Goal: Transaction & Acquisition: Purchase product/service

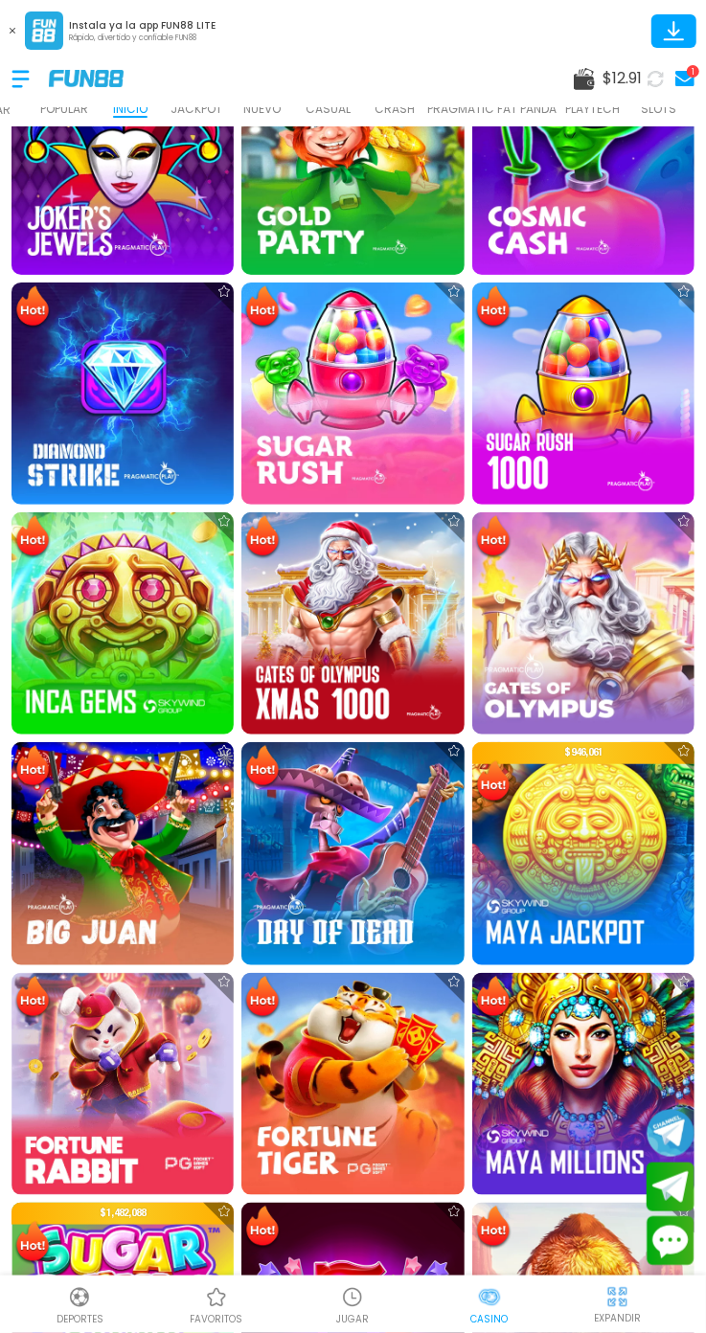
scroll to position [625, 0]
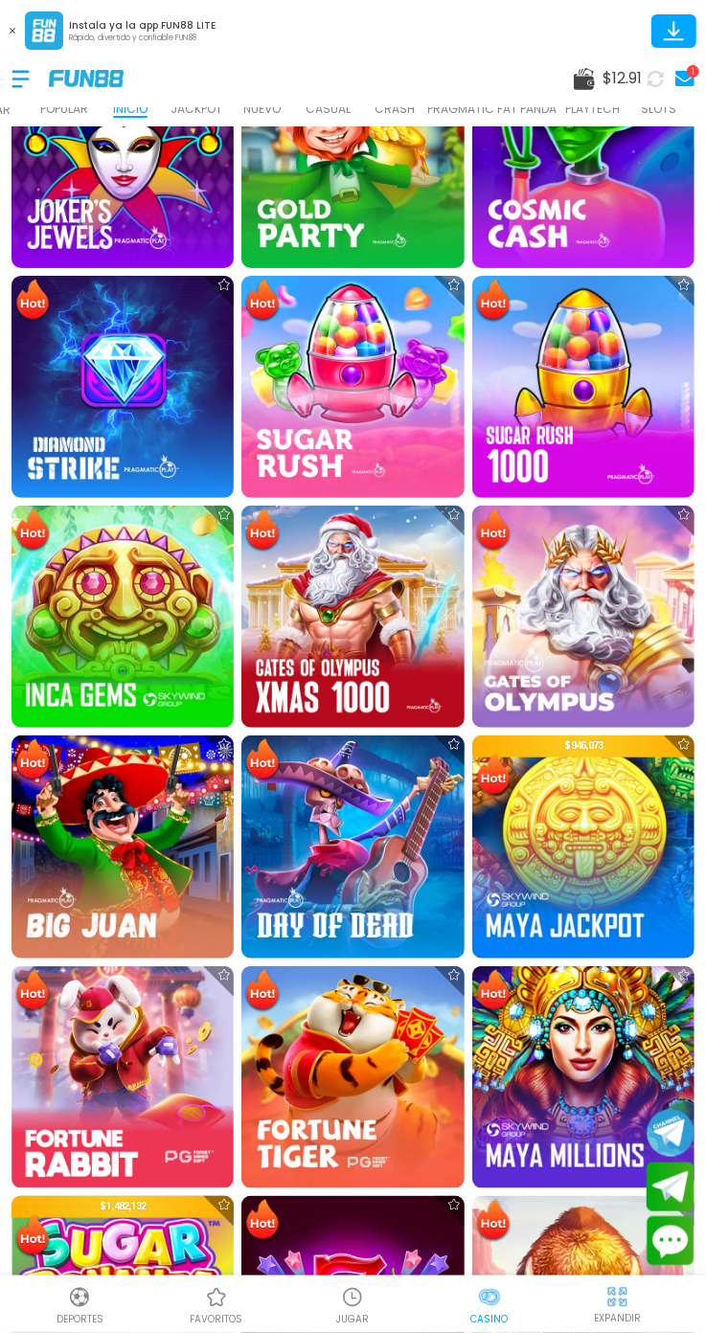
click at [364, 1098] on img at bounding box center [352, 1077] width 222 height 222
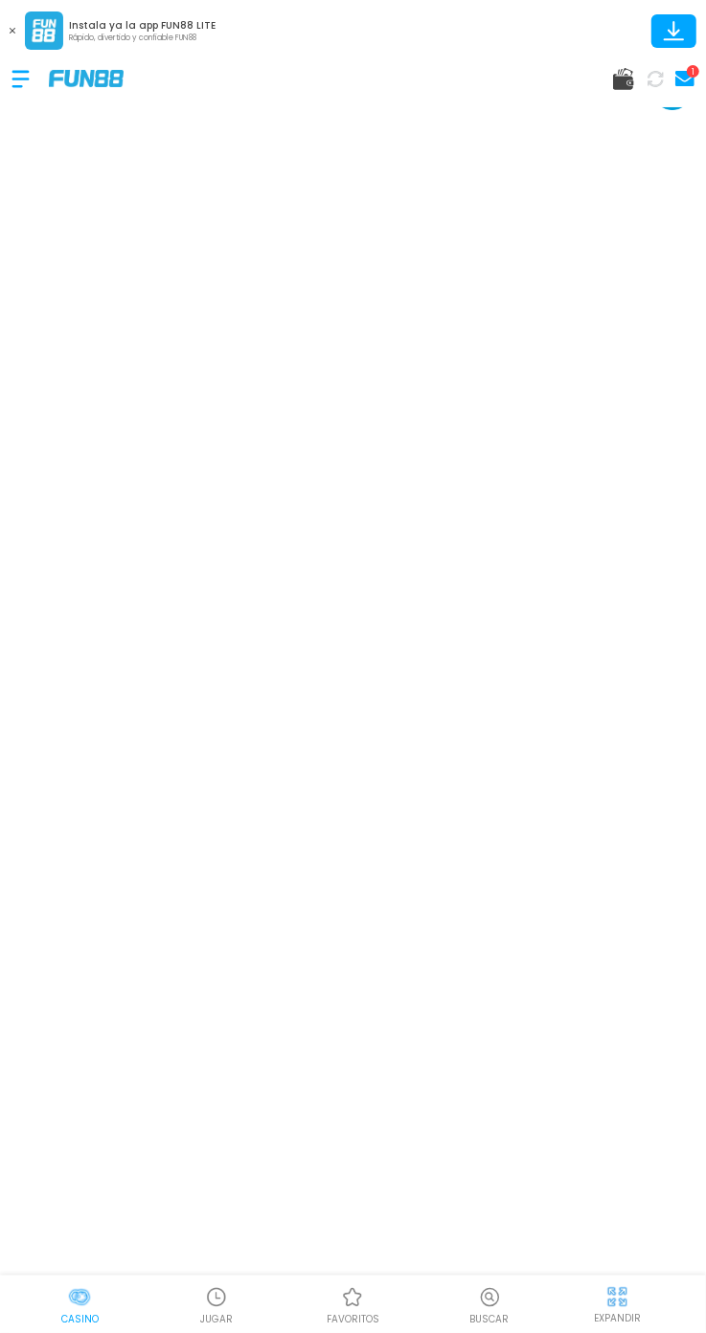
click at [631, 1297] on div at bounding box center [617, 1296] width 29 height 29
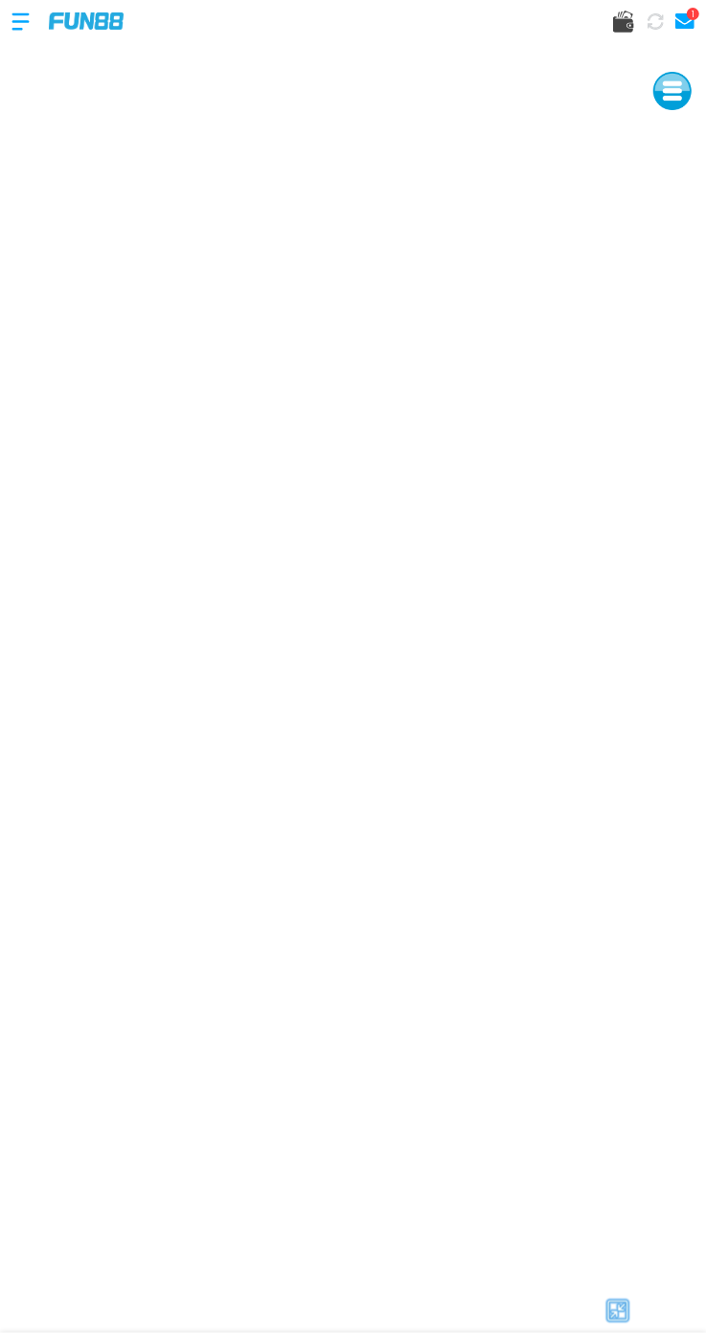
click at [577, 26] on div "1" at bounding box center [353, 20] width 706 height 57
click at [595, 14] on div "1" at bounding box center [353, 20] width 706 height 57
click at [622, 14] on icon at bounding box center [623, 22] width 21 height 22
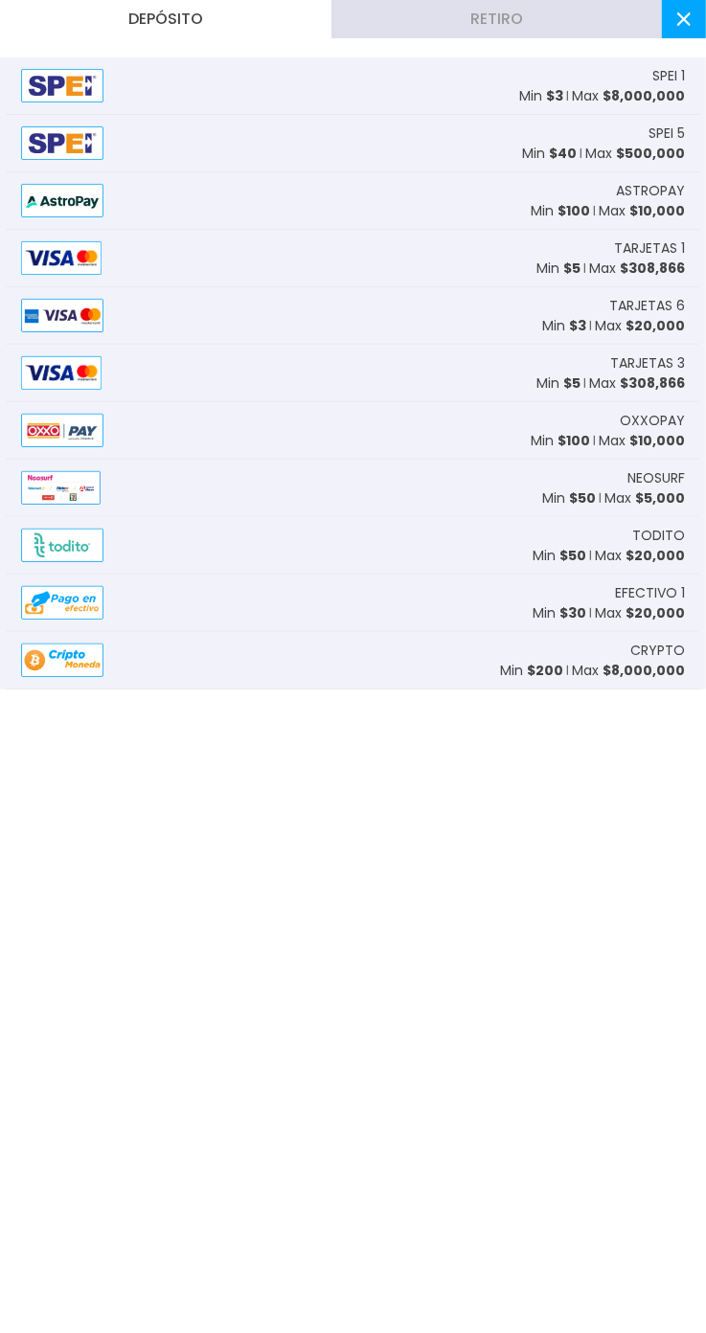
click at [39, 257] on img at bounding box center [61, 258] width 80 height 34
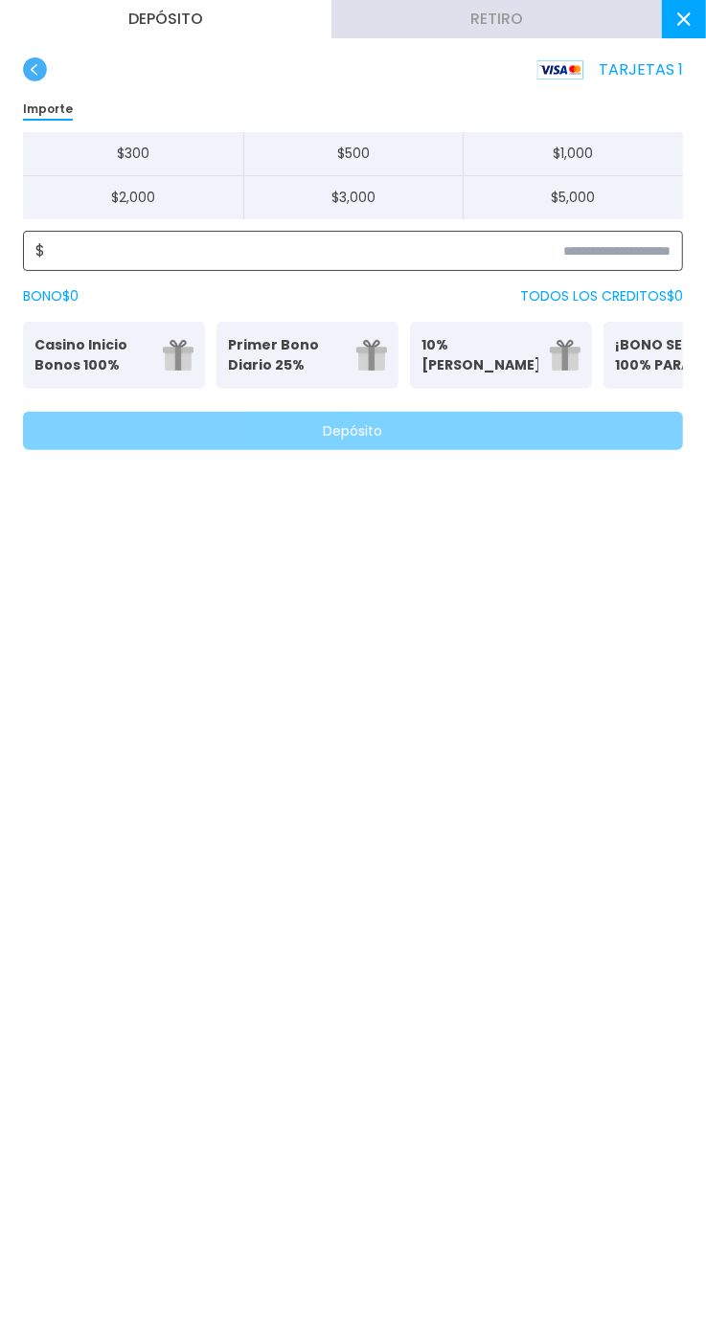
click at [399, 260] on input at bounding box center [357, 250] width 625 height 23
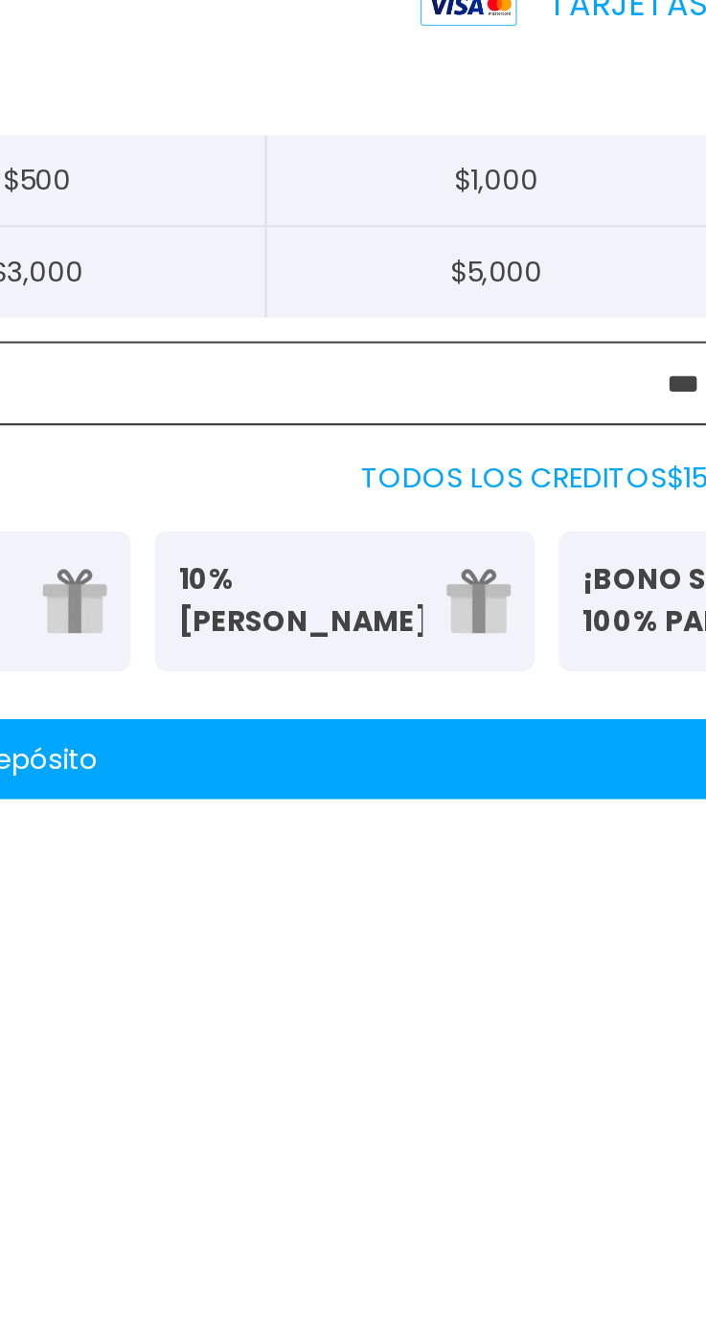
type input "***"
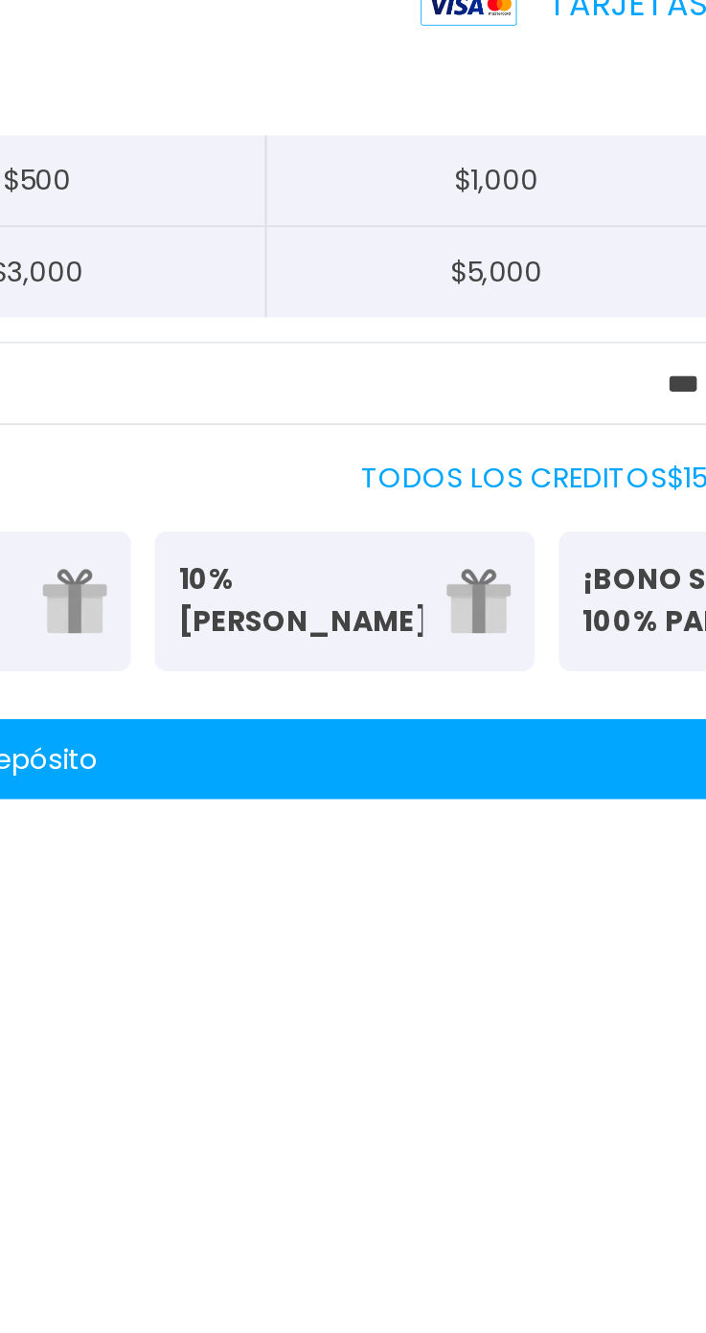
click at [600, 435] on button "Depósito" at bounding box center [353, 431] width 660 height 38
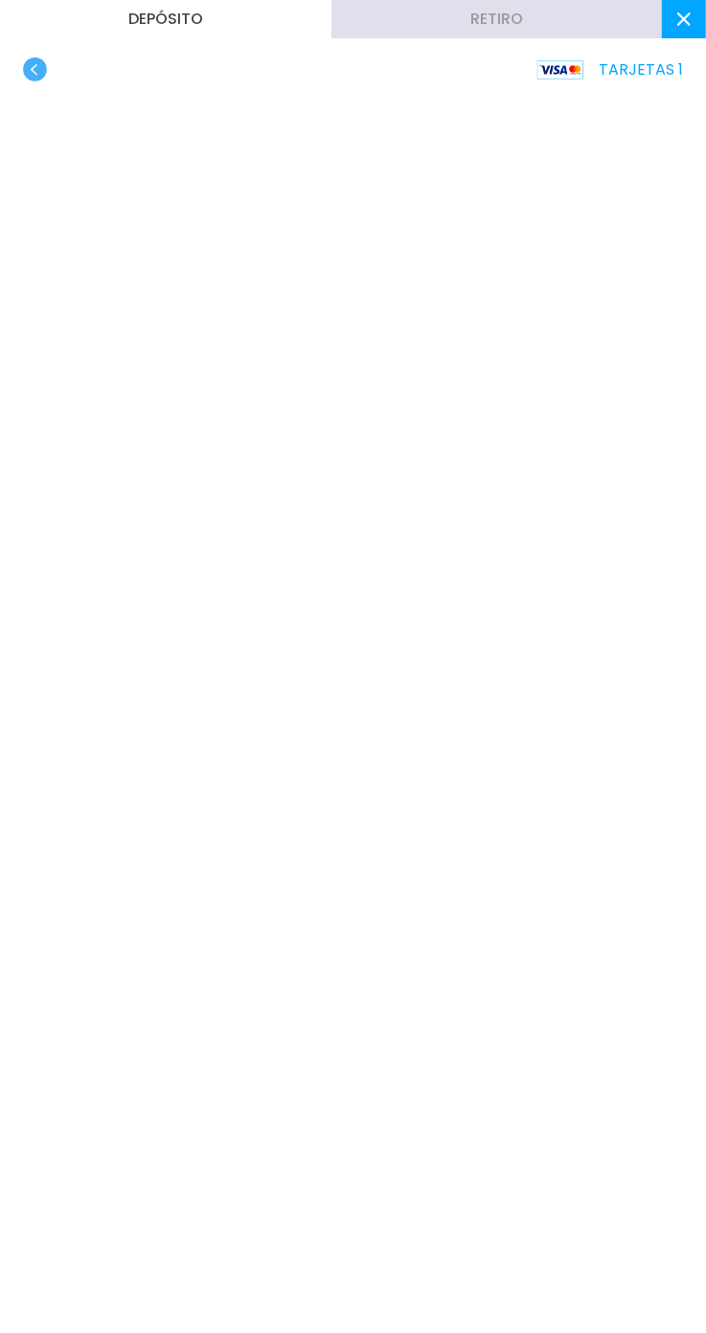
click at [684, 19] on use at bounding box center [683, 18] width 13 height 13
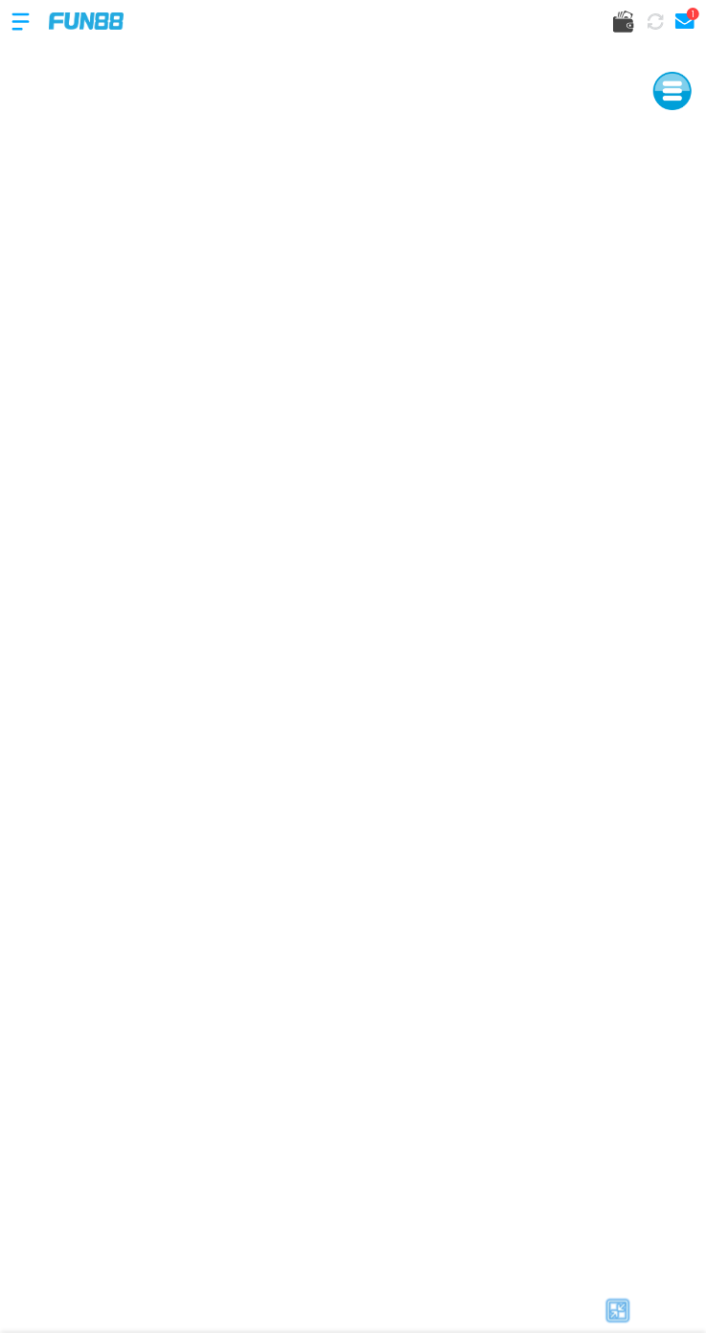
click at [653, 21] on icon at bounding box center [655, 21] width 16 height 16
click at [628, 18] on use at bounding box center [623, 22] width 21 height 22
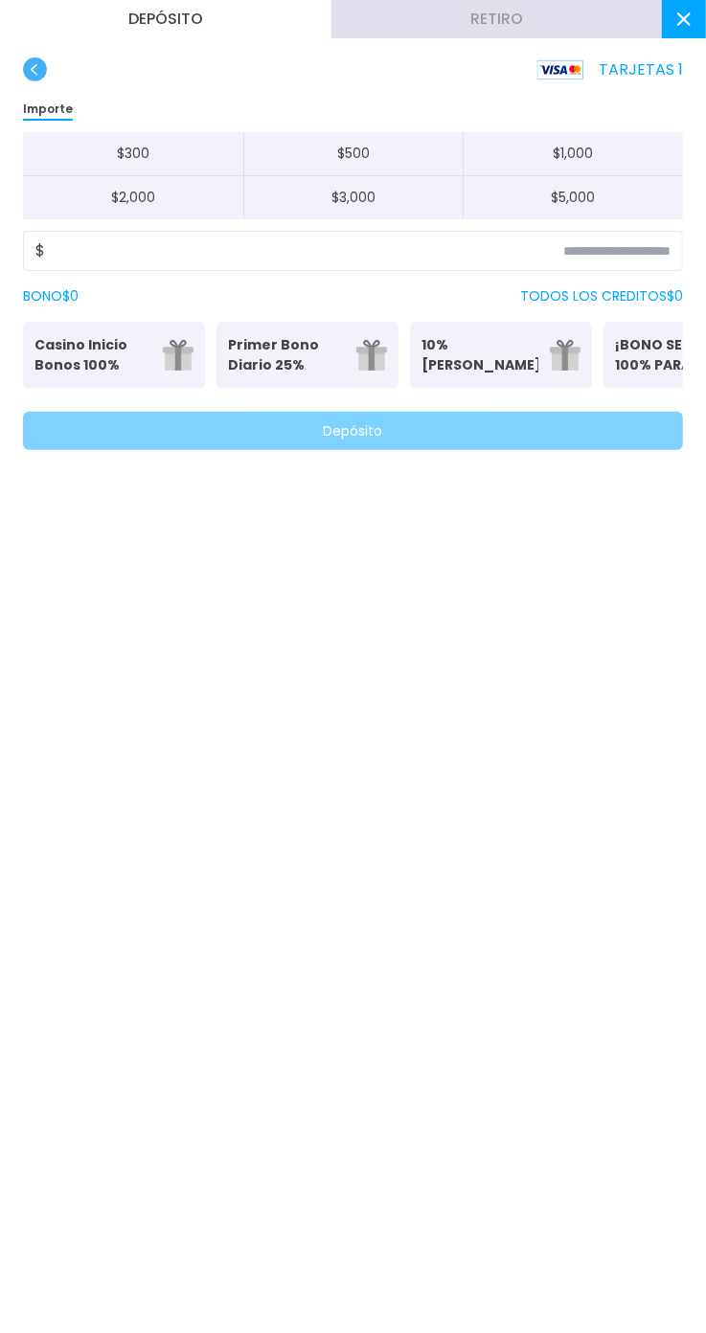
click at [684, 19] on use at bounding box center [683, 18] width 13 height 13
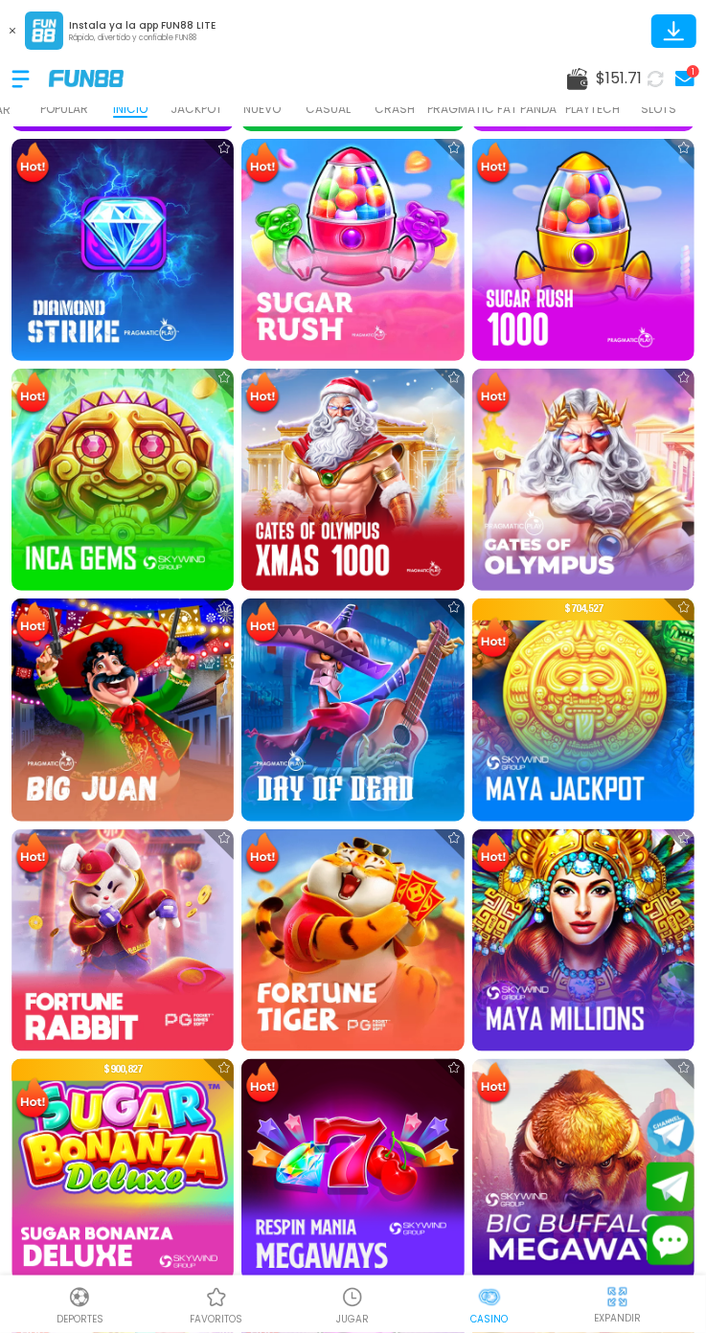
scroll to position [789, 0]
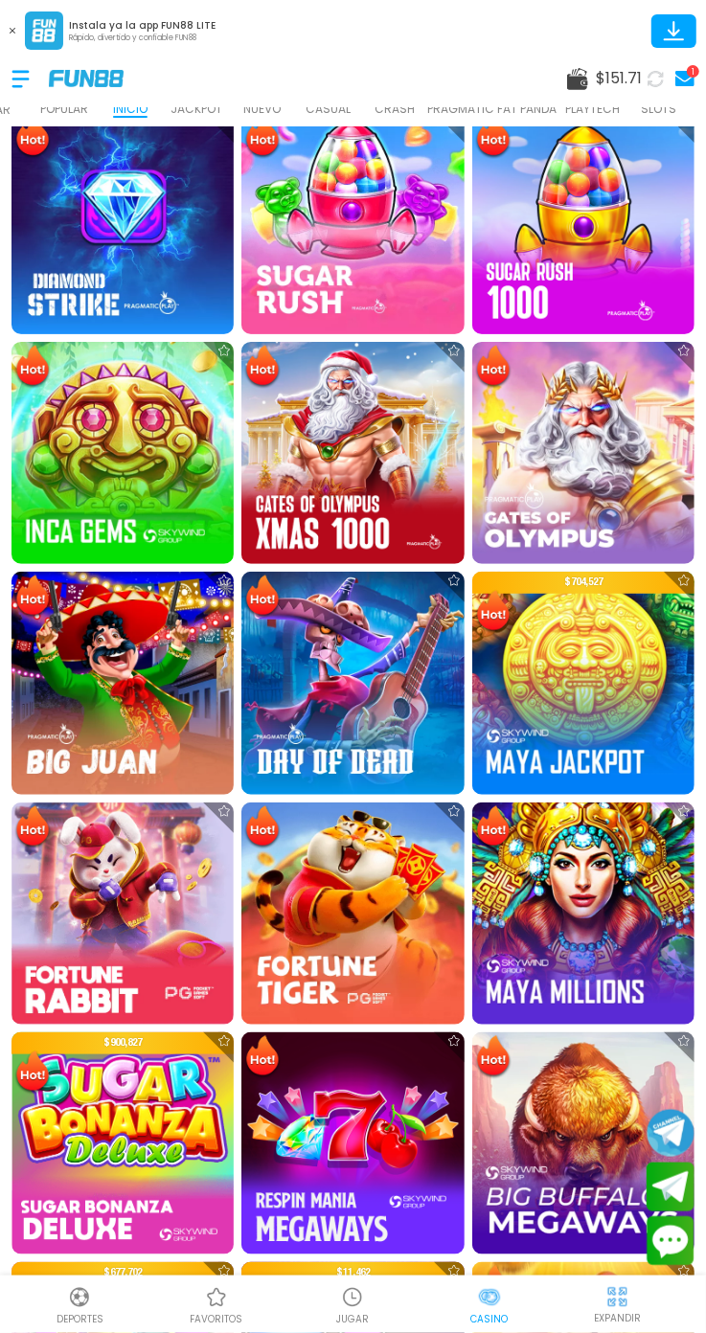
click at [364, 920] on img at bounding box center [352, 914] width 222 height 222
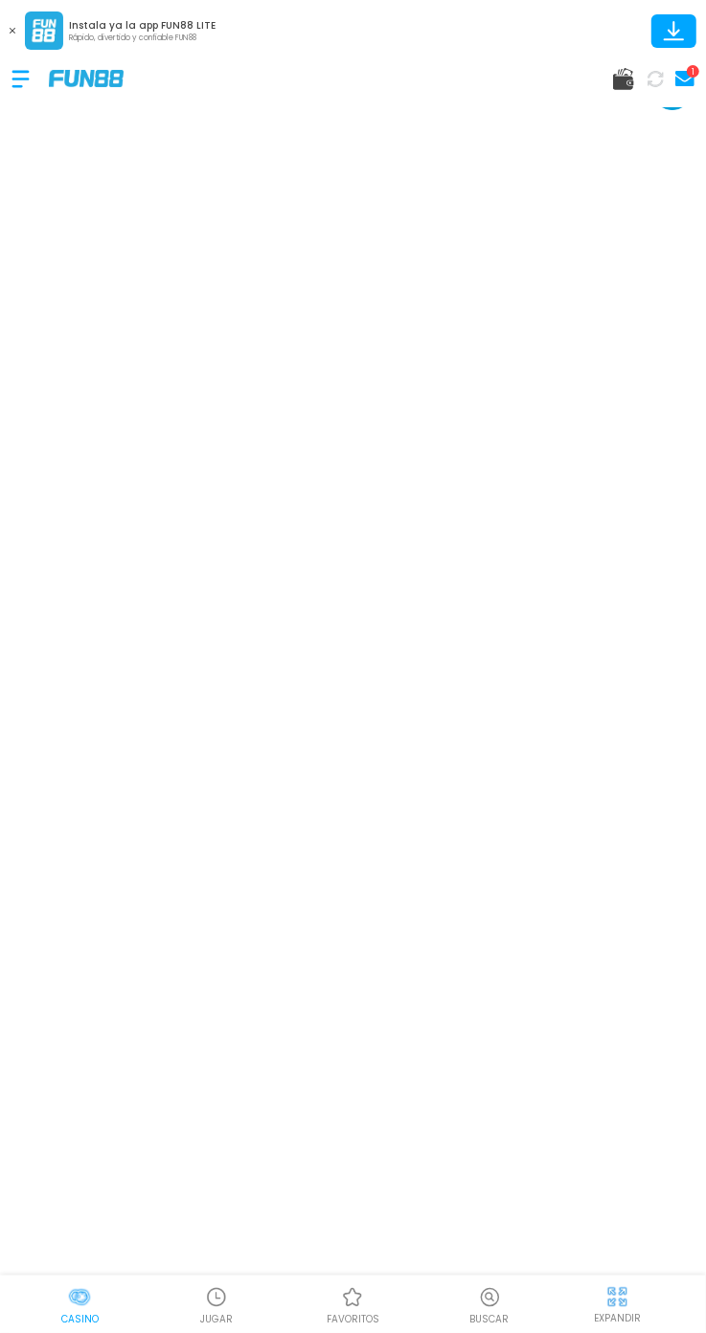
click at [625, 1325] on p "EXPANDIR" at bounding box center [617, 1318] width 47 height 14
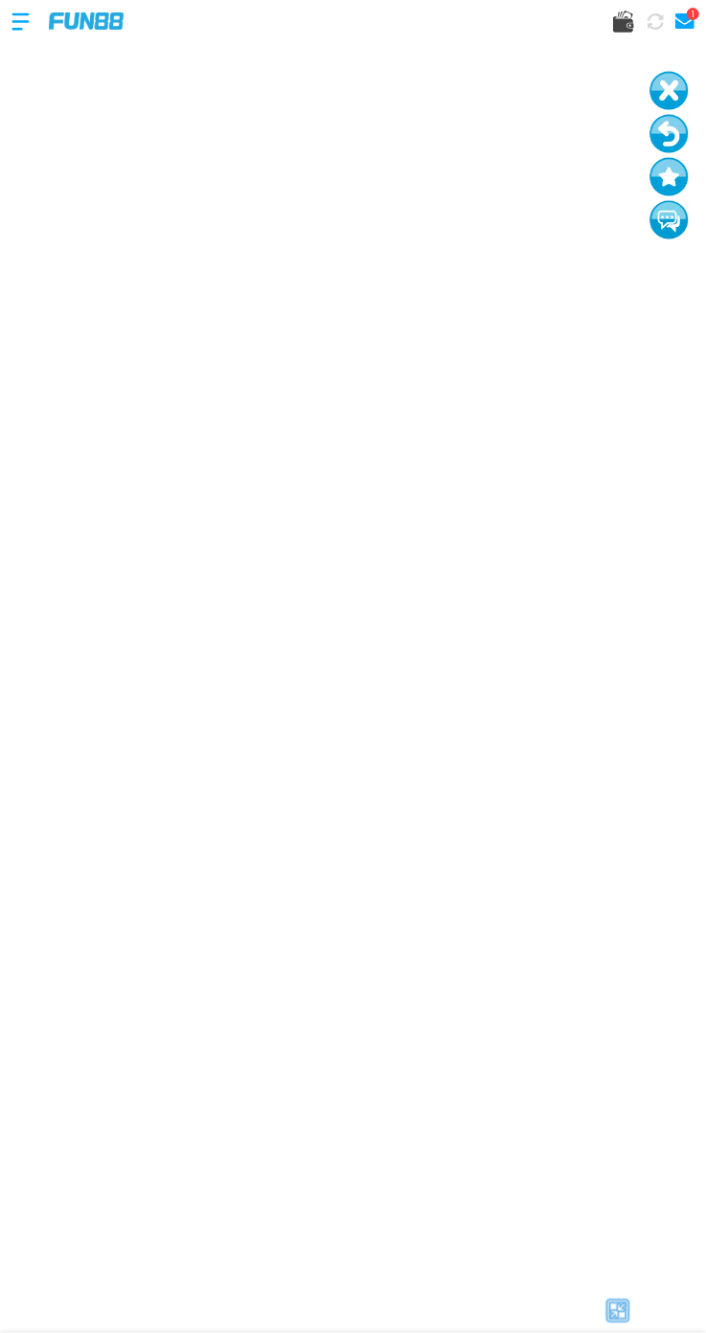
click at [623, 30] on use at bounding box center [623, 22] width 21 height 22
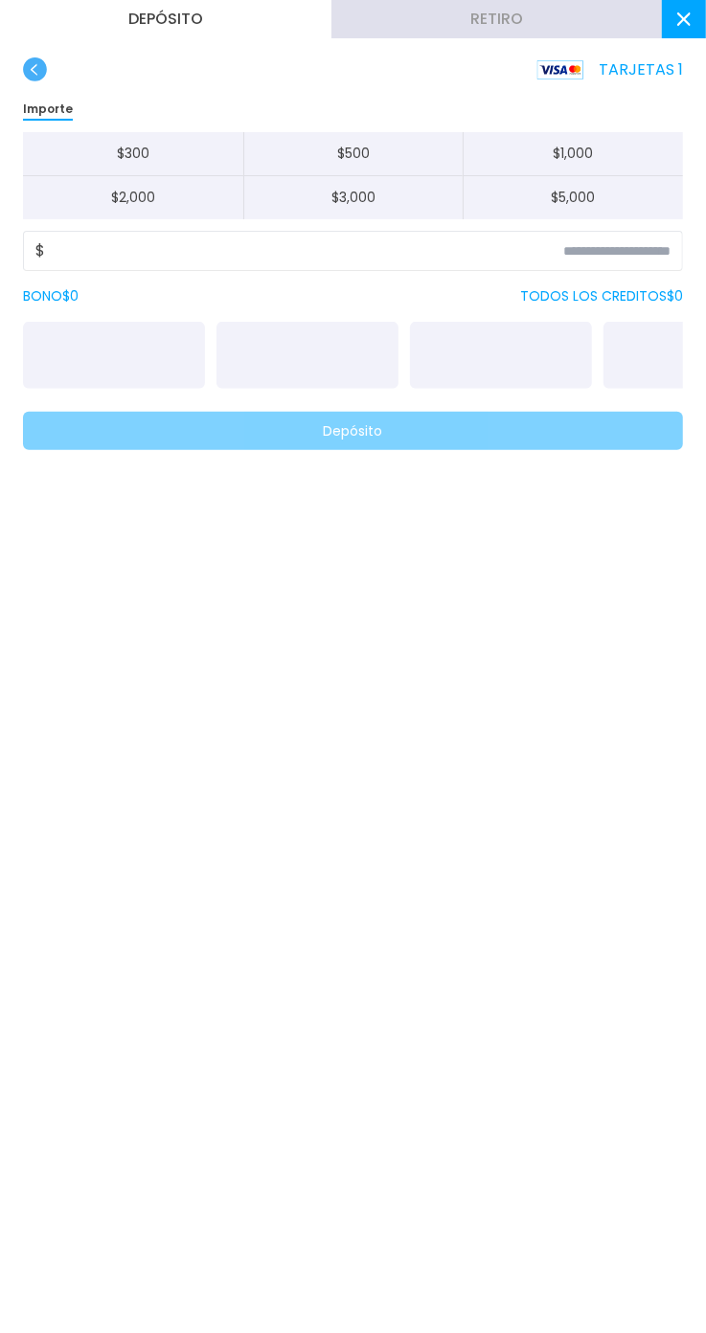
click at [634, 31] on button "Retiro" at bounding box center [496, 19] width 331 height 38
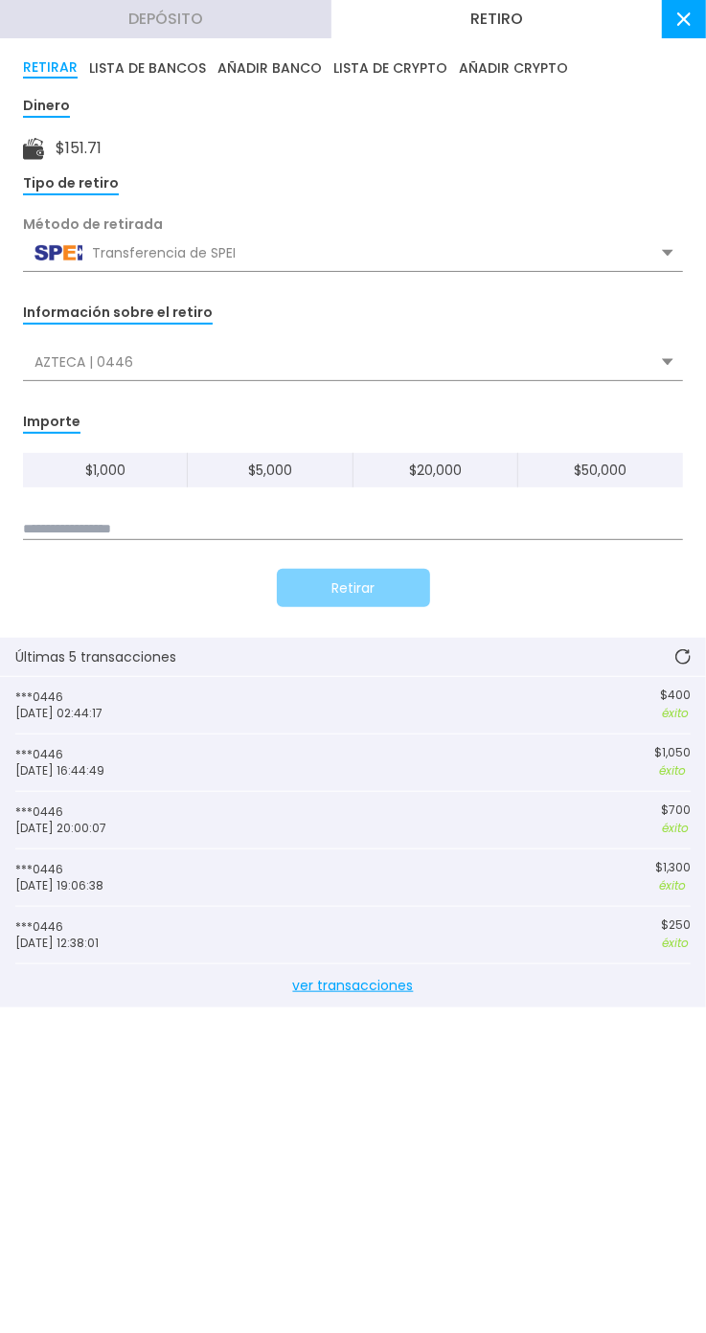
click at [682, 34] on button at bounding box center [684, 19] width 44 height 38
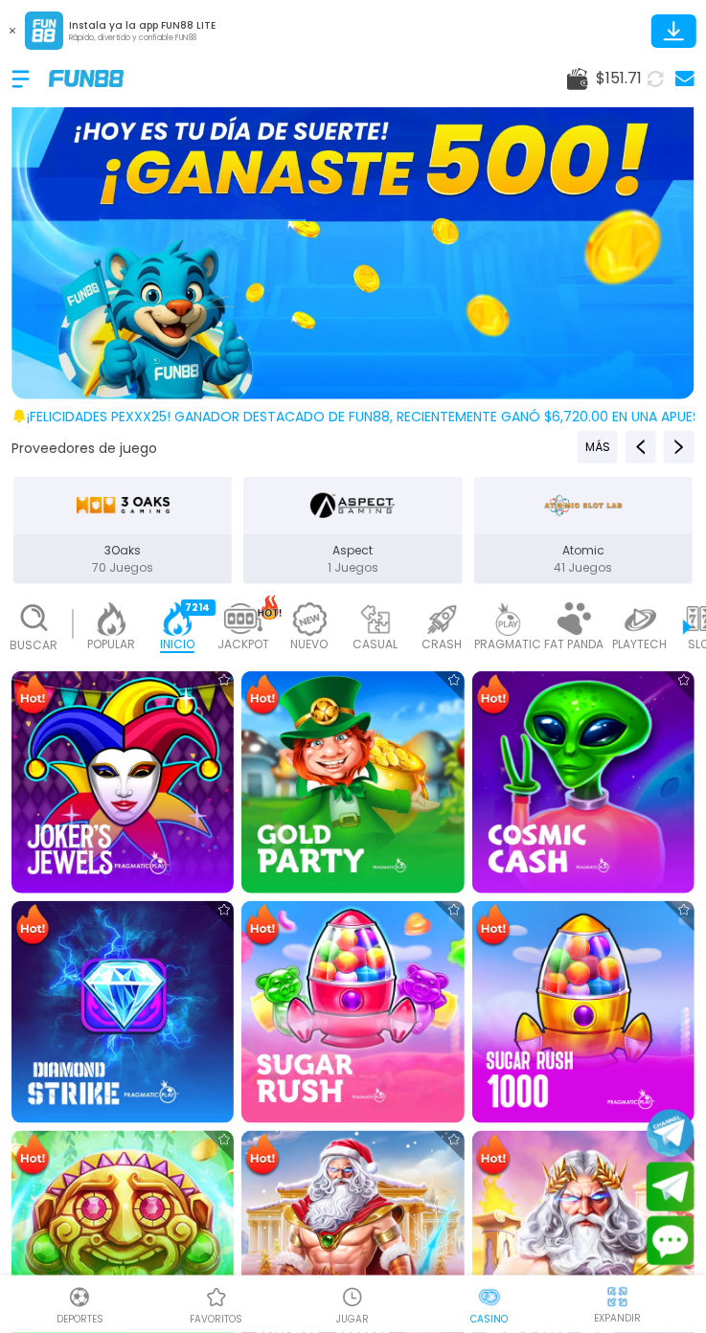
scroll to position [0, 47]
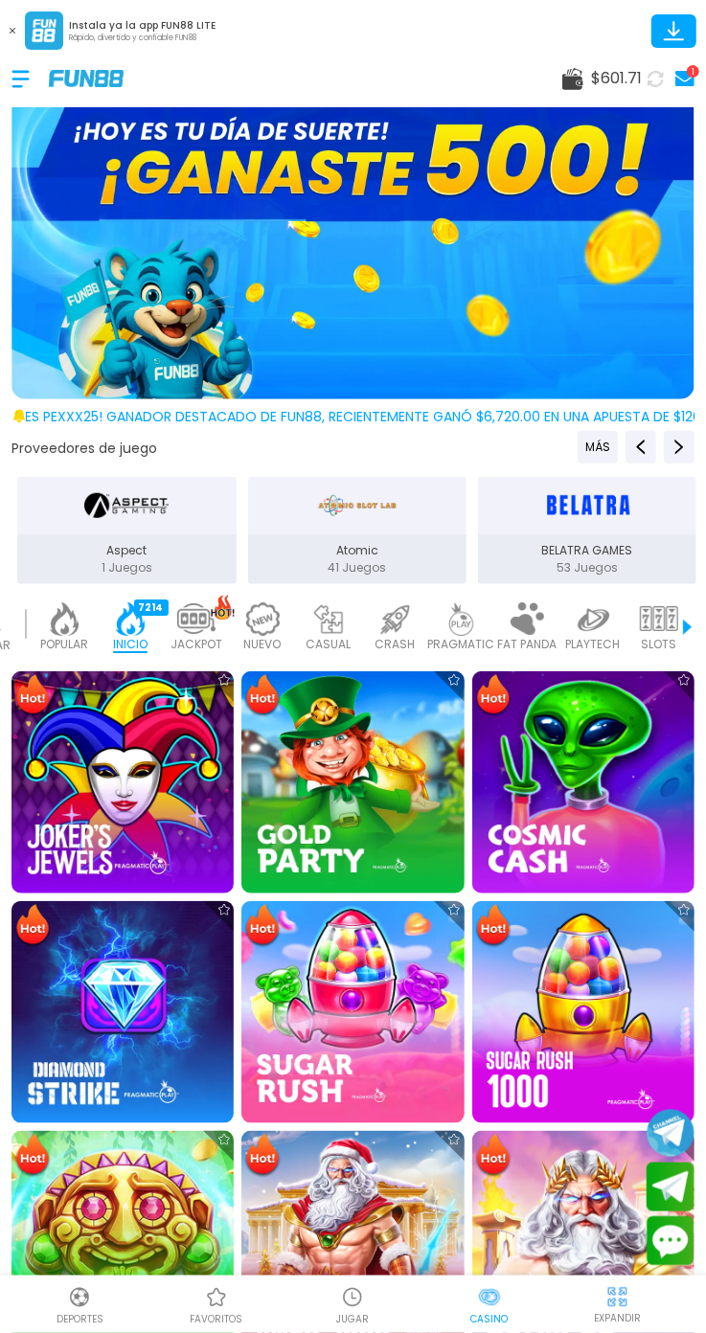
click at [608, 103] on div "$ 601.71 1" at bounding box center [353, 78] width 706 height 57
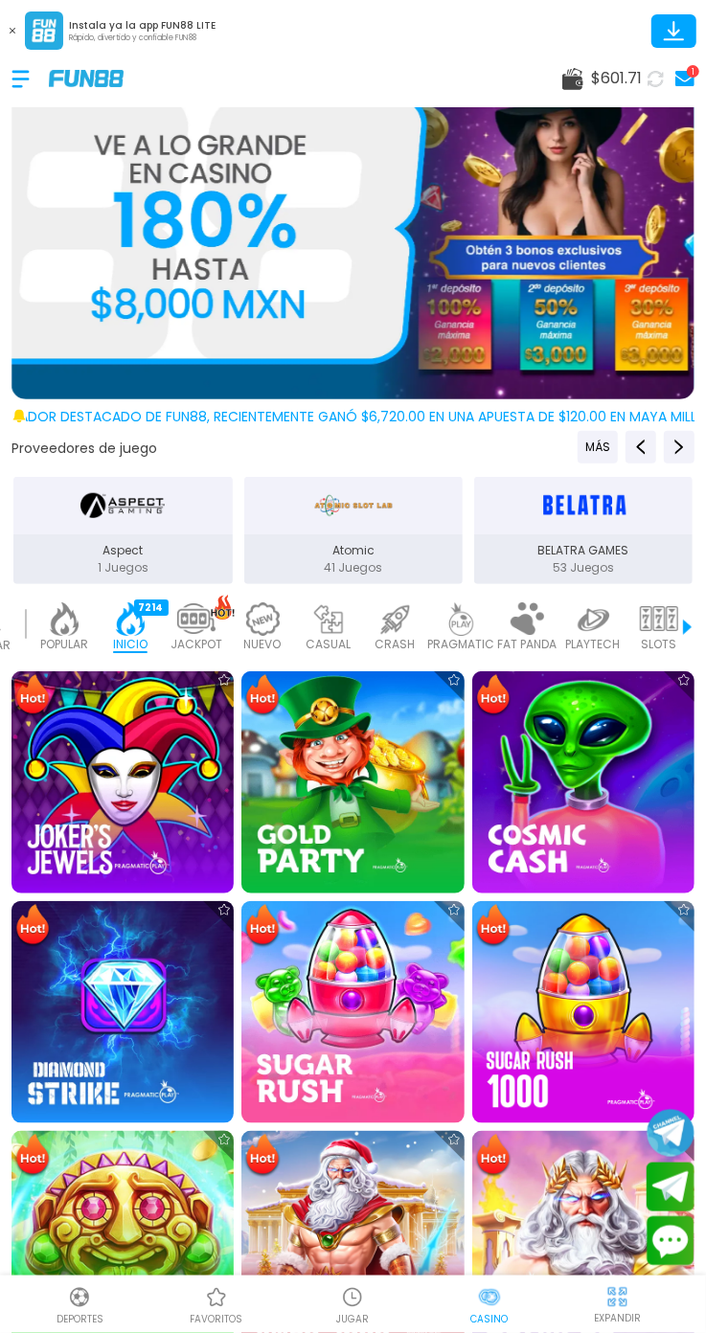
click at [614, 86] on span "$ 601.71" at bounding box center [616, 78] width 51 height 23
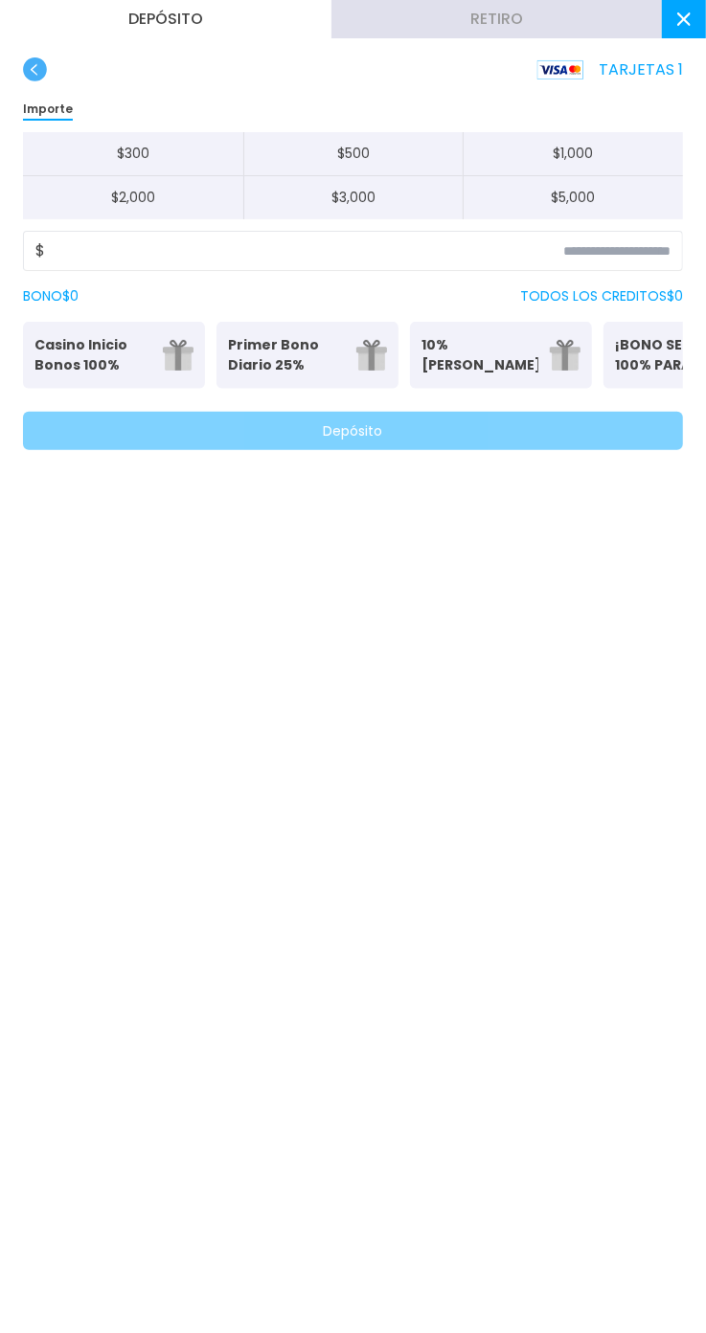
click at [586, 25] on button "Retiro" at bounding box center [496, 19] width 331 height 38
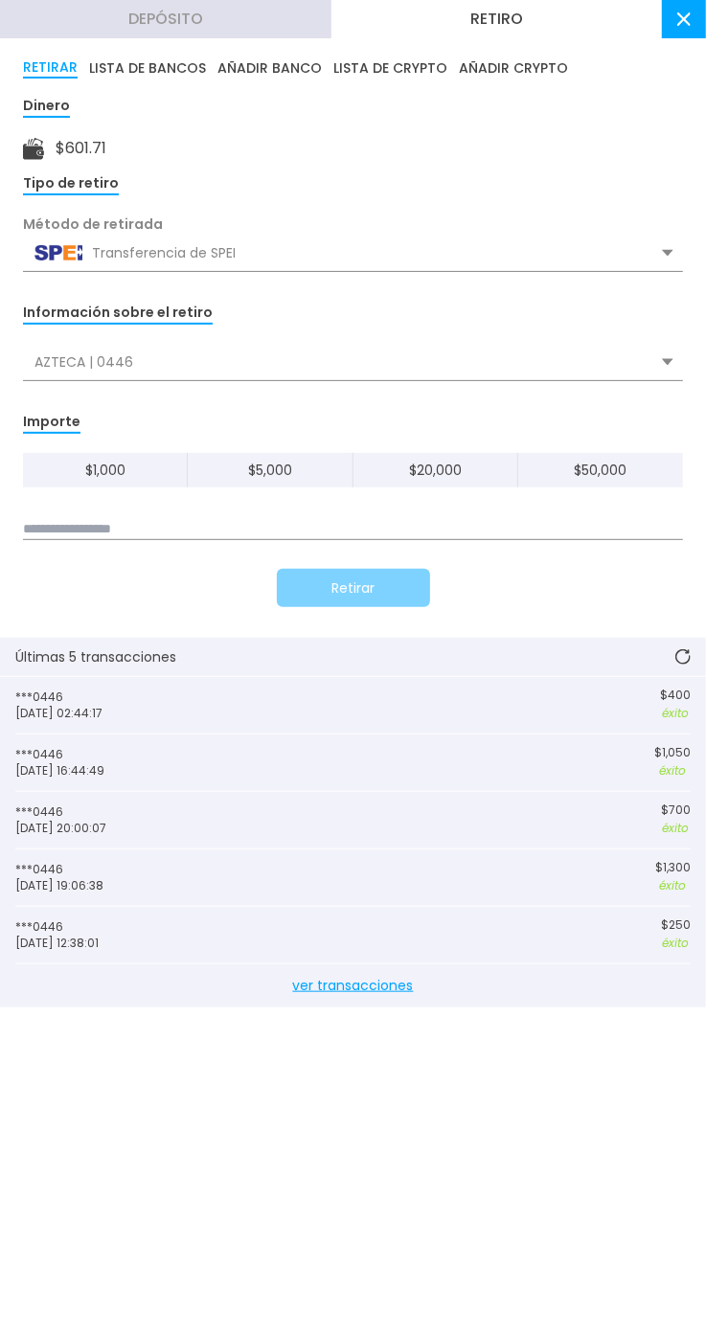
click at [58, 534] on input at bounding box center [353, 529] width 660 height 21
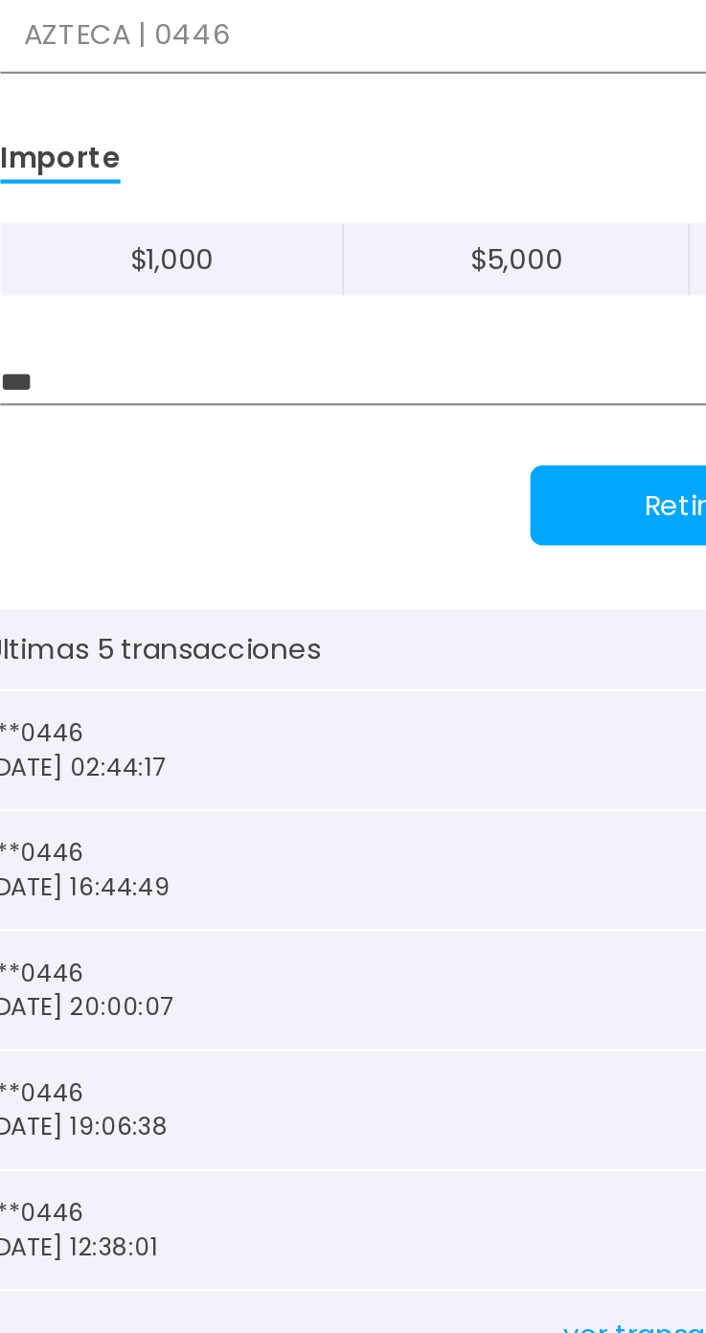
type input "***"
click at [328, 605] on button "Retirar" at bounding box center [353, 588] width 153 height 38
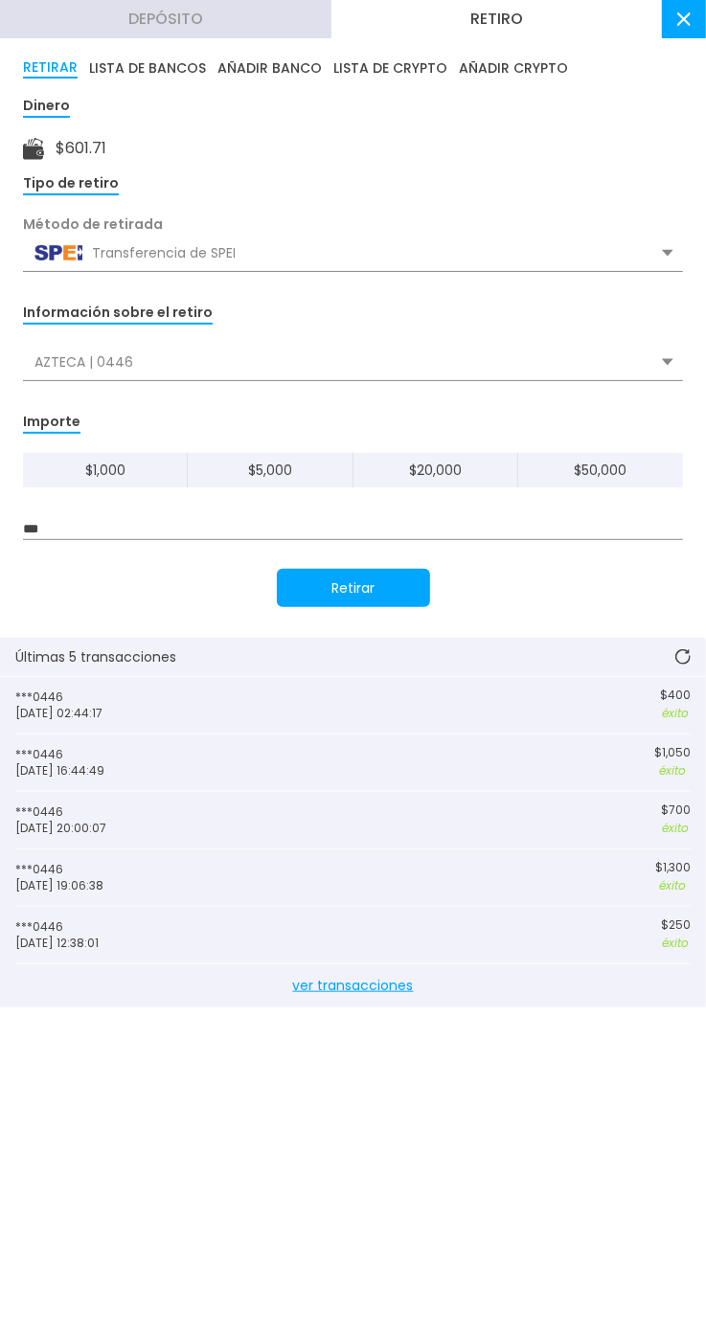
scroll to position [0, 0]
click at [684, 19] on use at bounding box center [683, 18] width 13 height 13
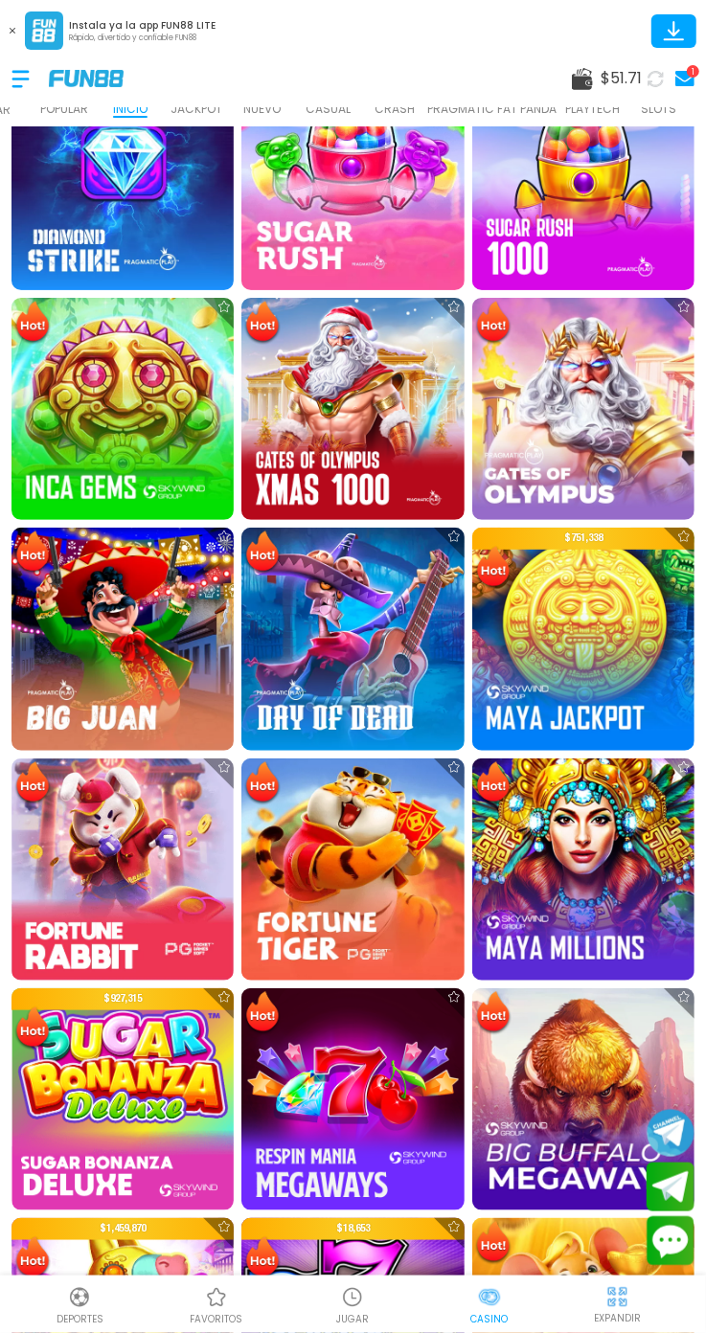
scroll to position [847, 0]
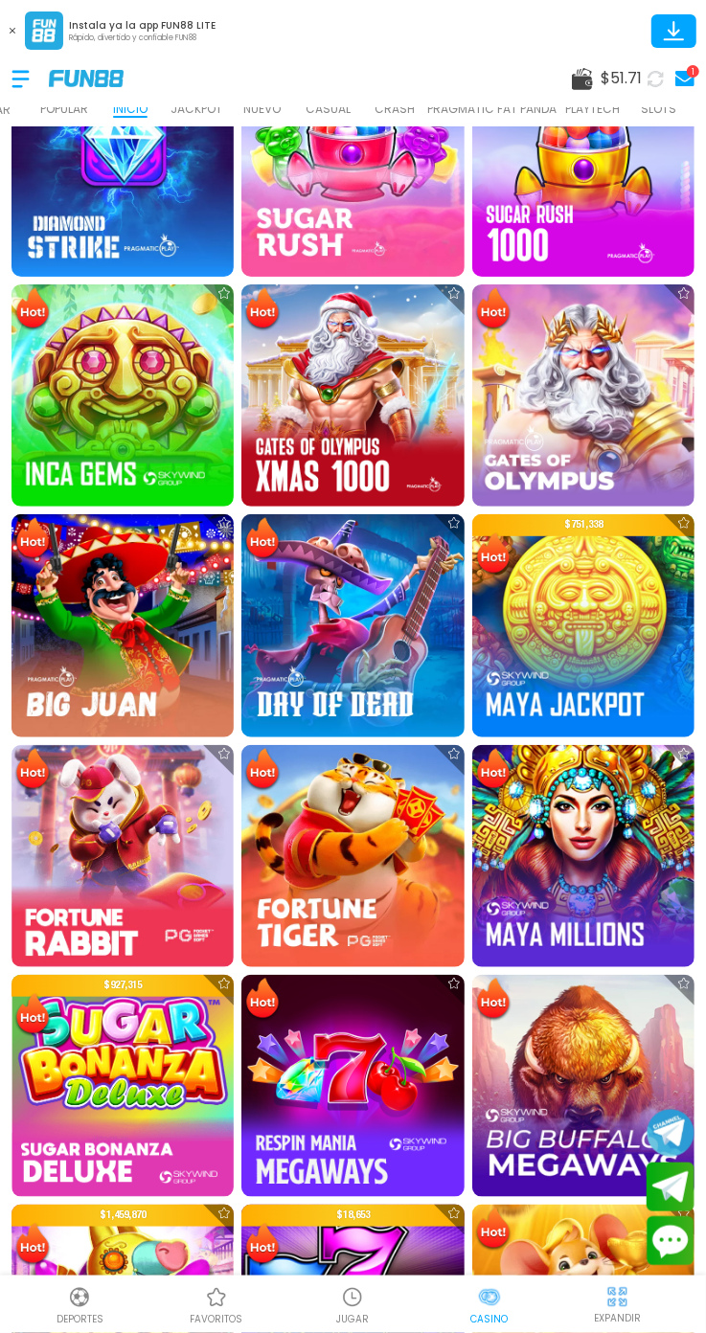
click at [373, 875] on img at bounding box center [352, 856] width 222 height 222
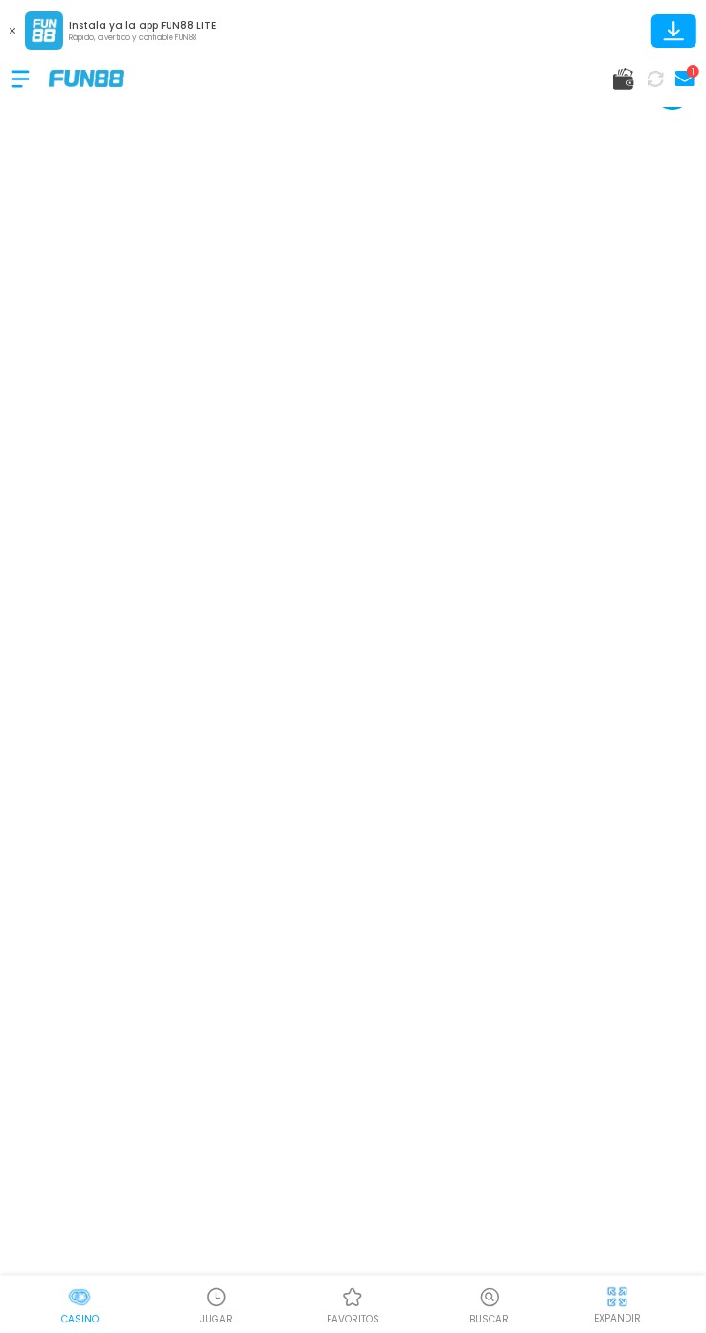
click at [633, 1312] on p "EXPANDIR" at bounding box center [617, 1318] width 47 height 14
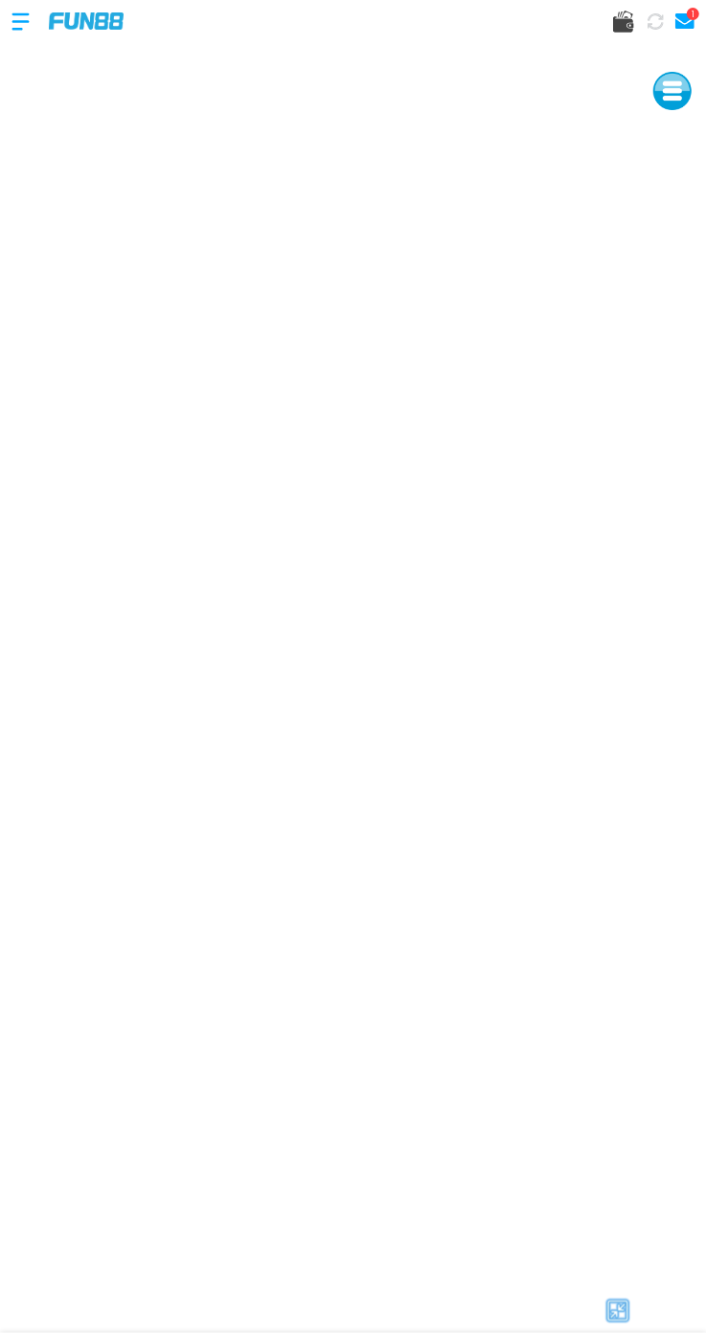
click at [623, 14] on icon at bounding box center [623, 22] width 21 height 22
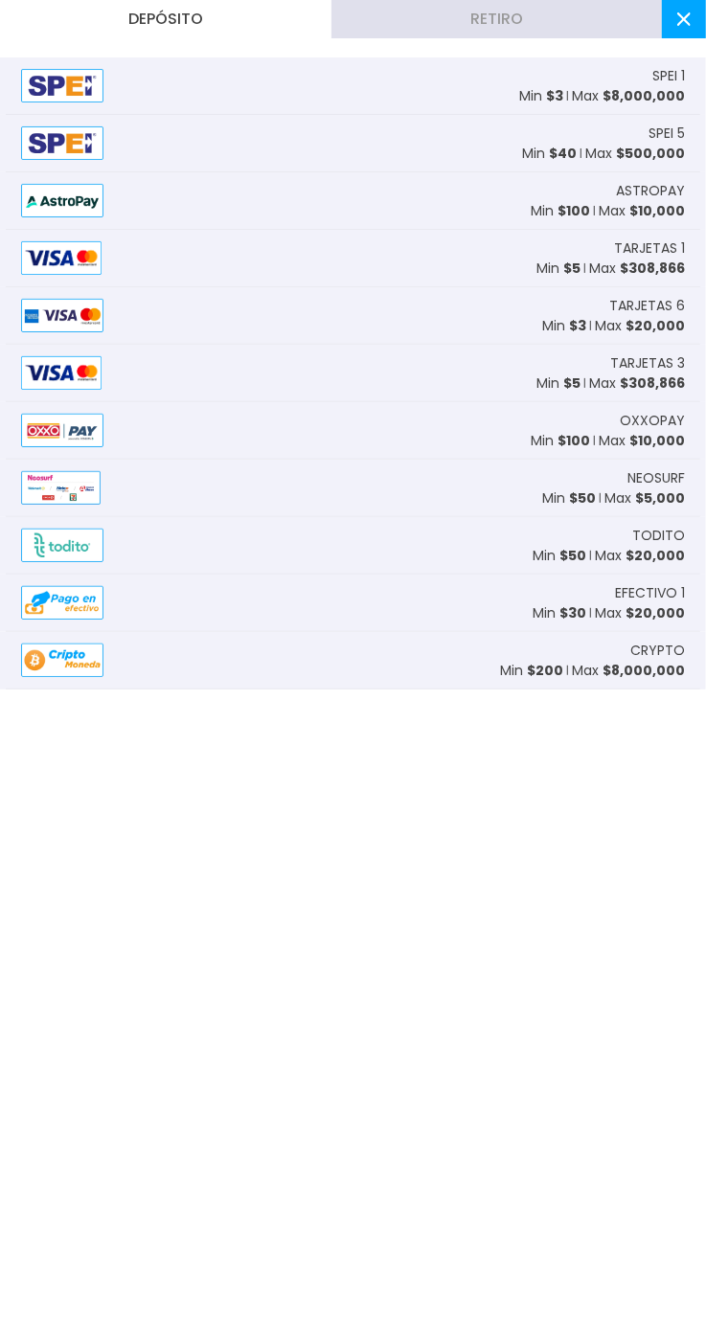
click at [492, 246] on div "TARJETAS 1 Min $ 5 Max $ 308,866" at bounding box center [353, 258] width 694 height 57
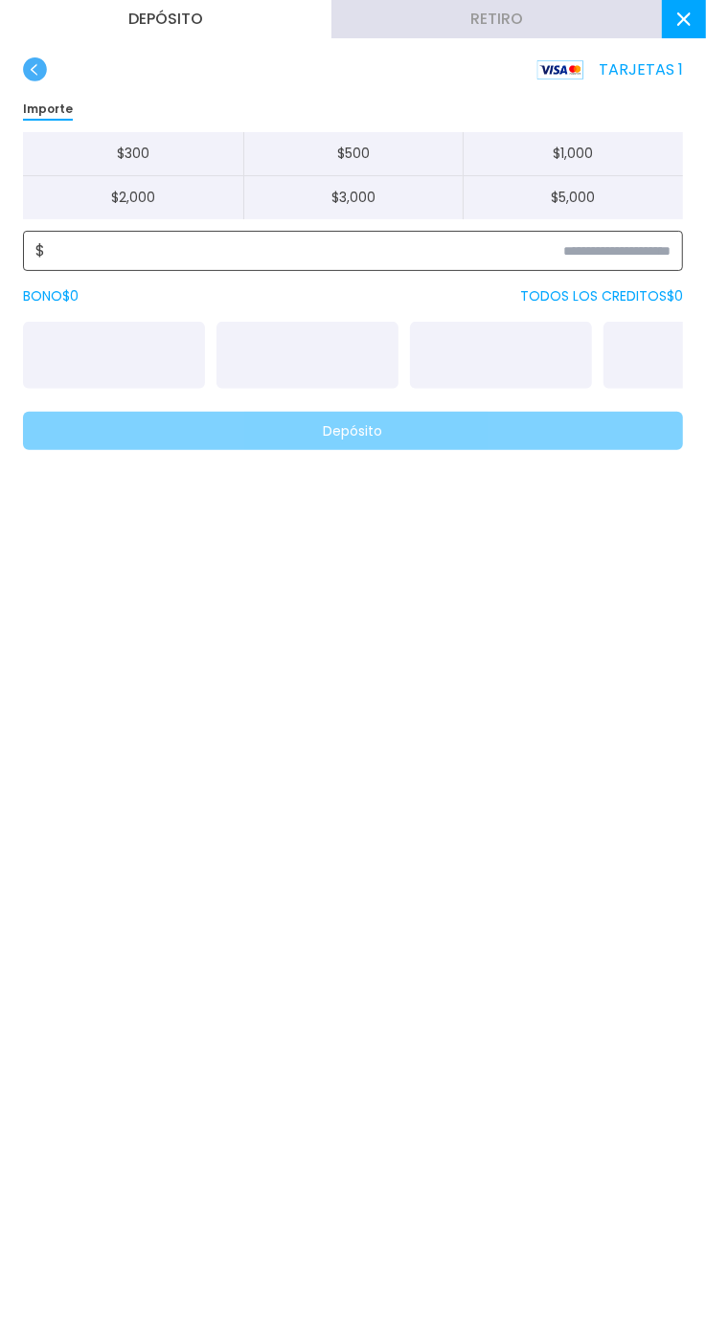
click at [655, 256] on input at bounding box center [357, 250] width 625 height 23
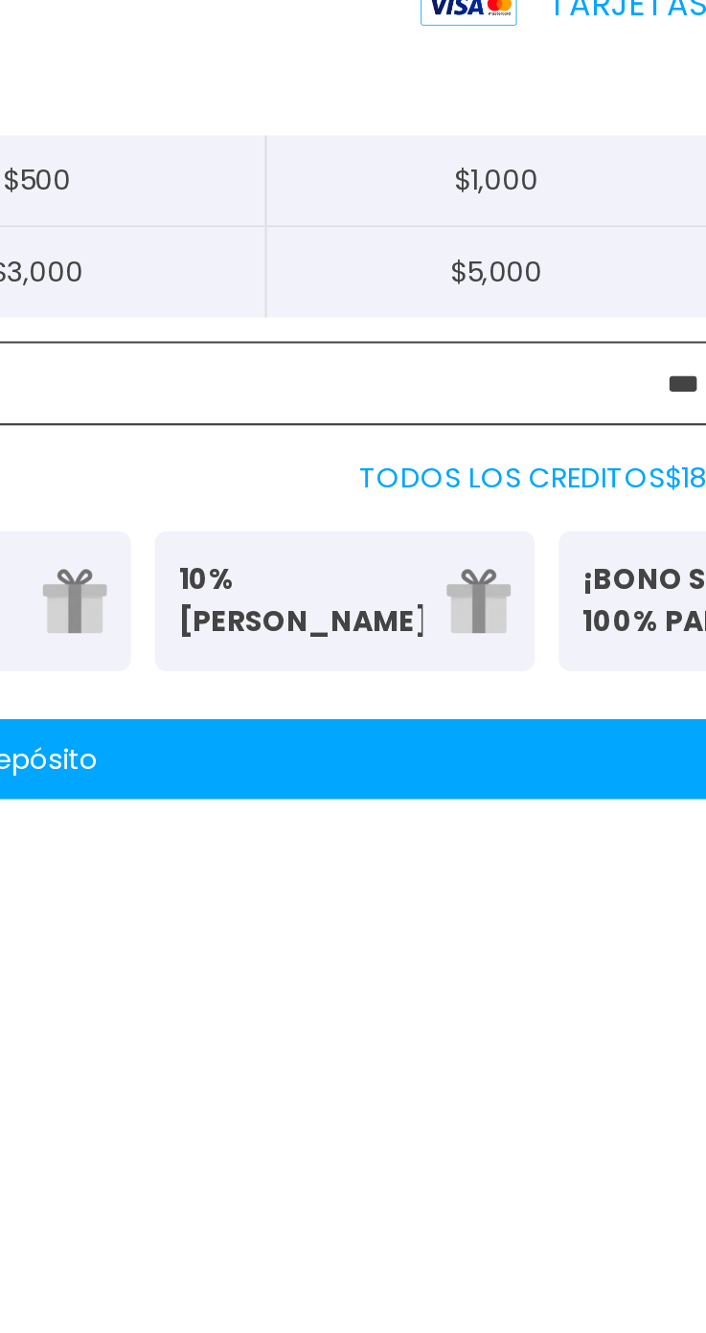
type input "***"
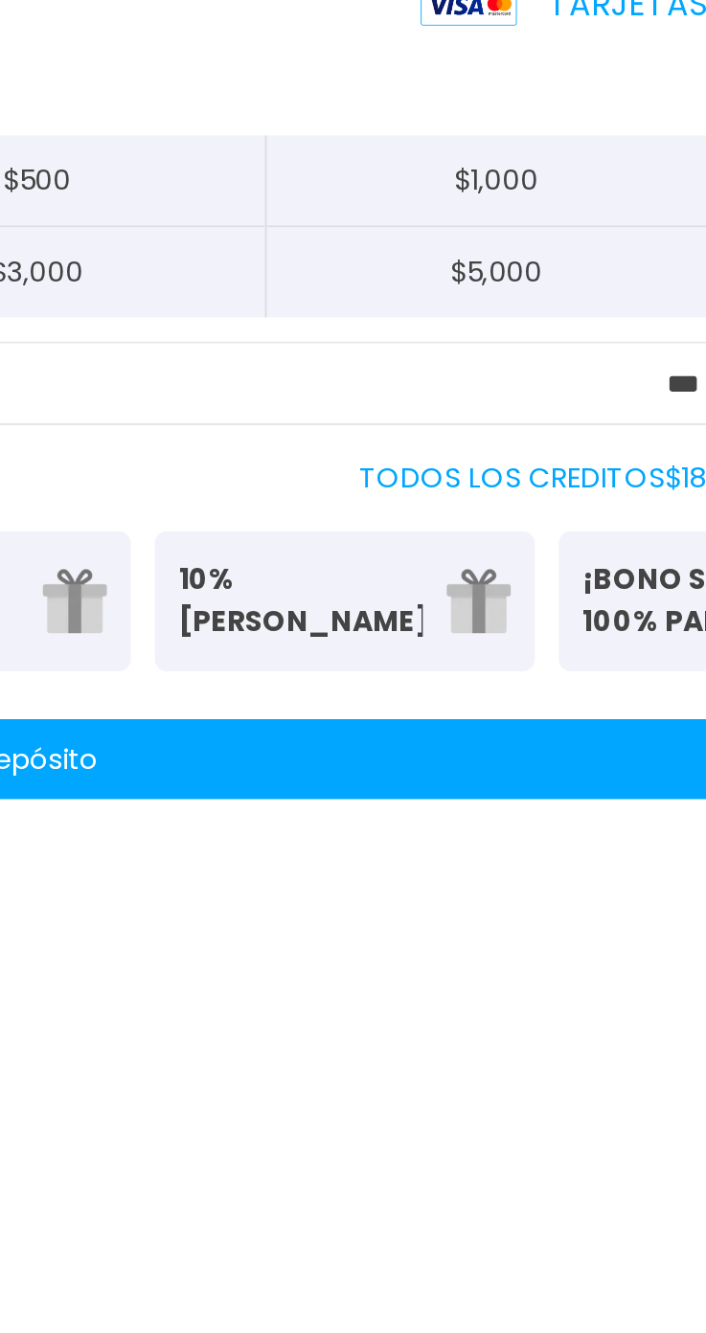
click at [634, 419] on button "Depósito" at bounding box center [353, 431] width 660 height 38
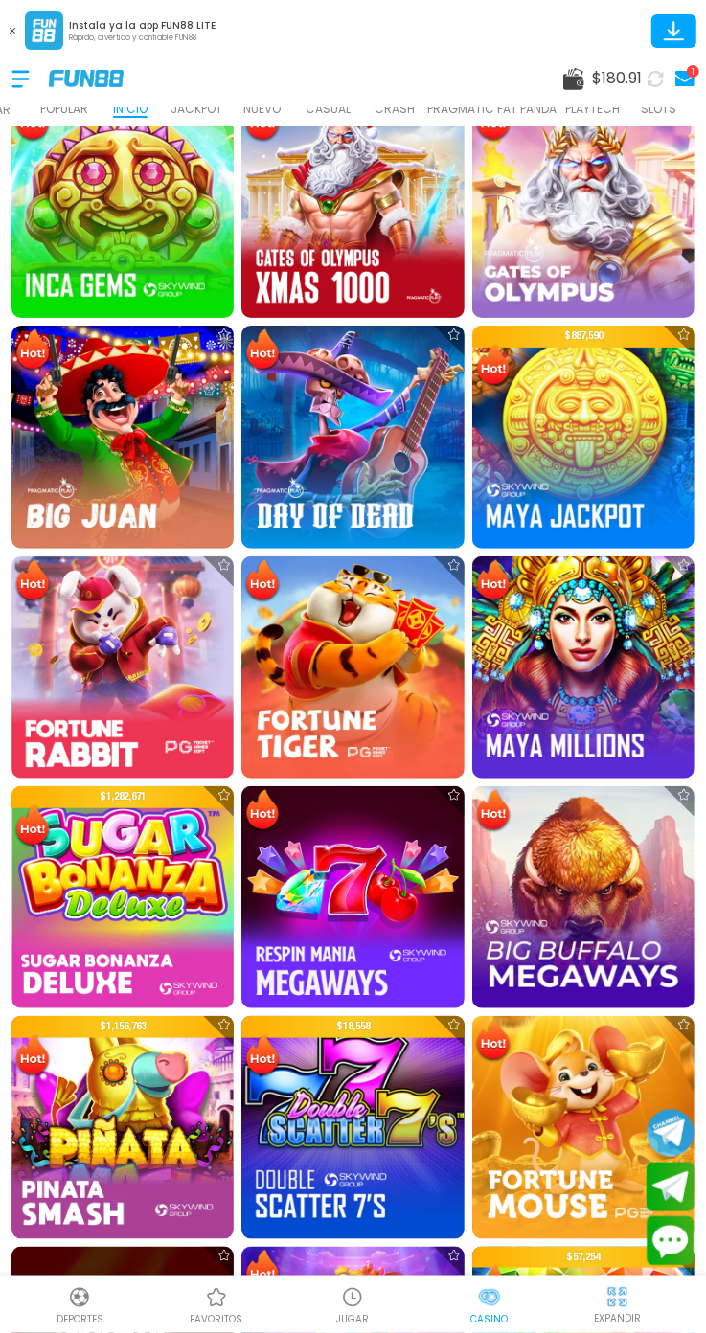
scroll to position [1033, 0]
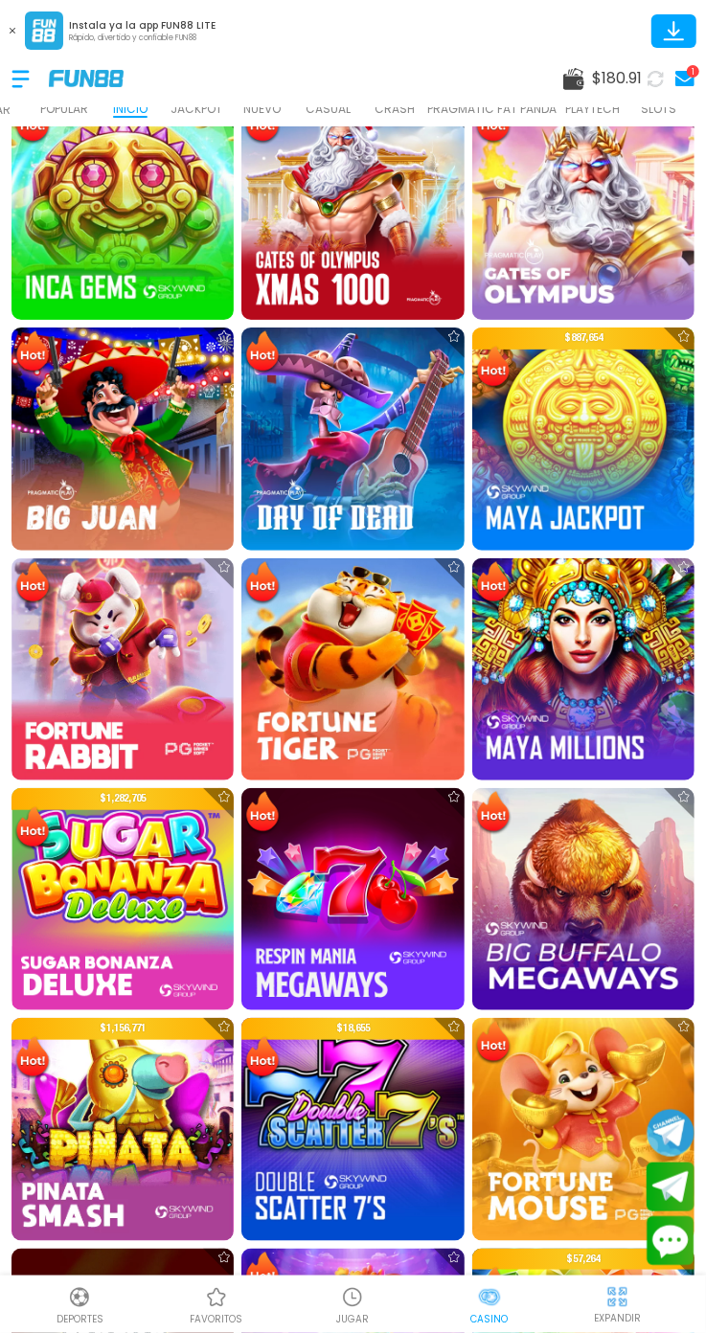
click at [346, 712] on img at bounding box center [352, 669] width 222 height 222
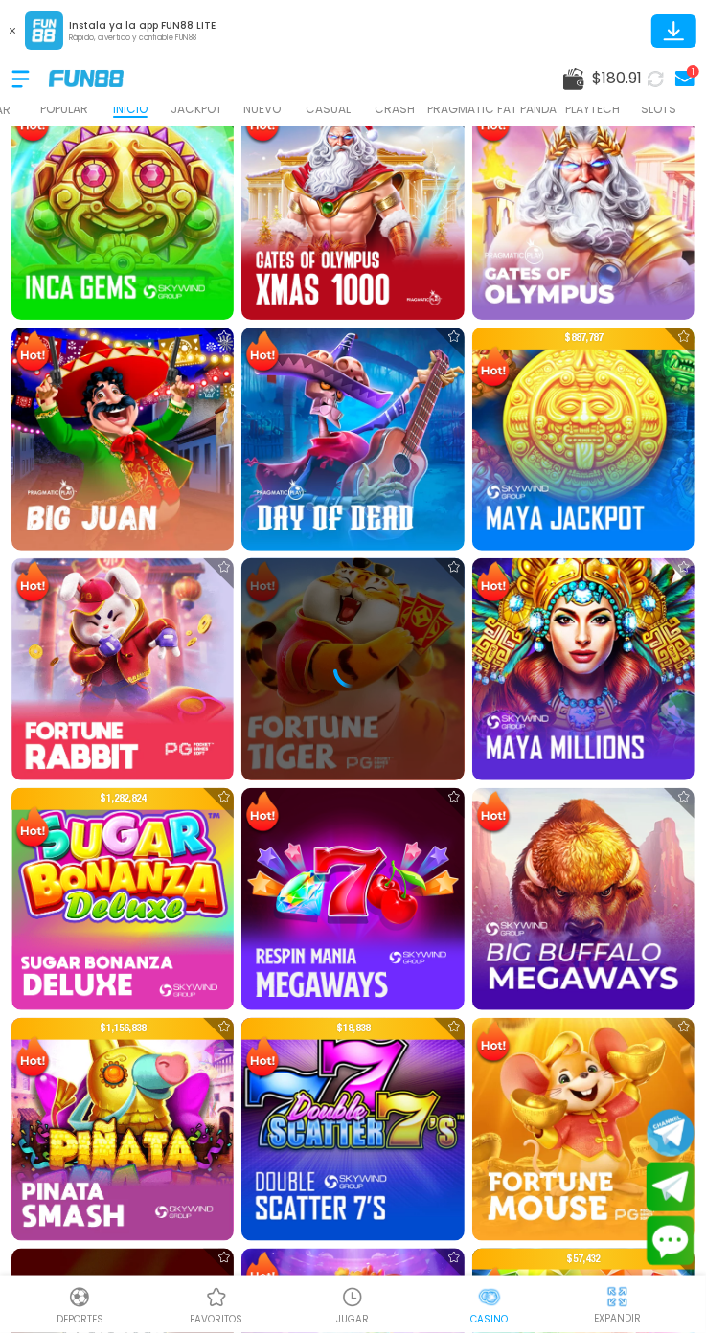
scroll to position [1198, 0]
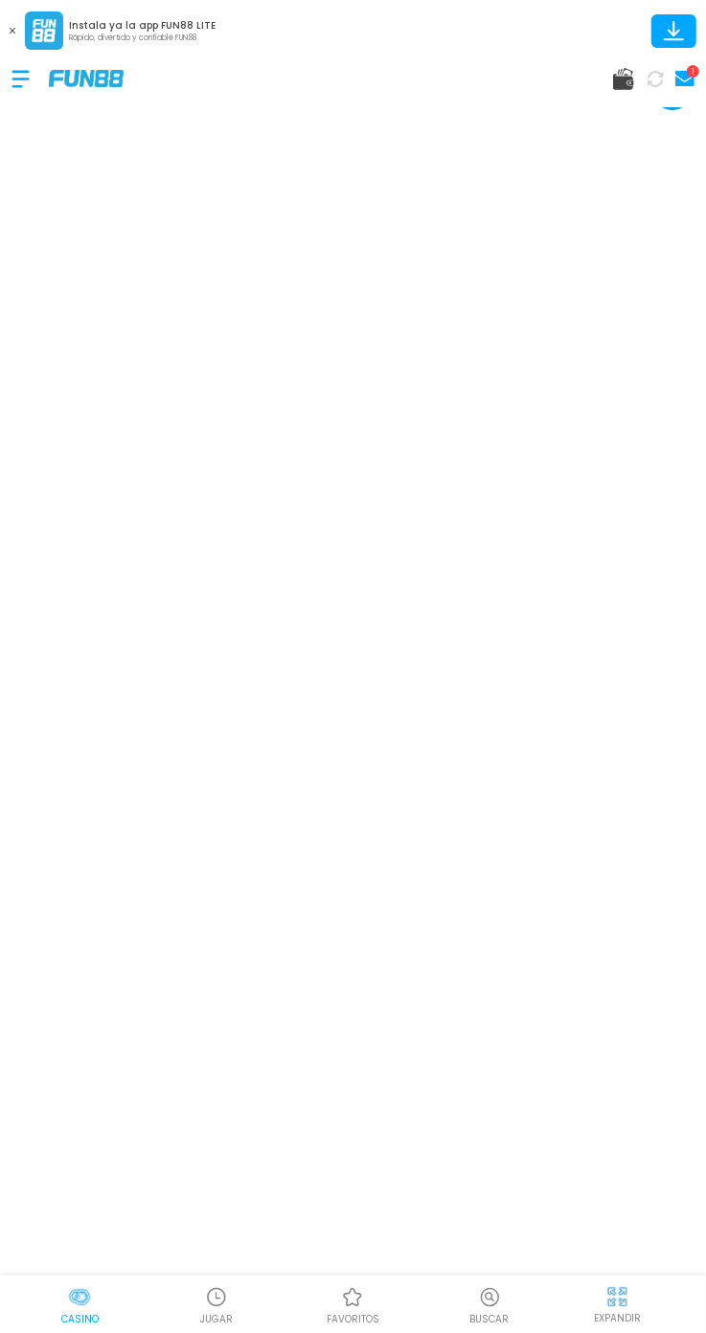
click at [625, 1320] on p "EXPANDIR" at bounding box center [617, 1318] width 47 height 14
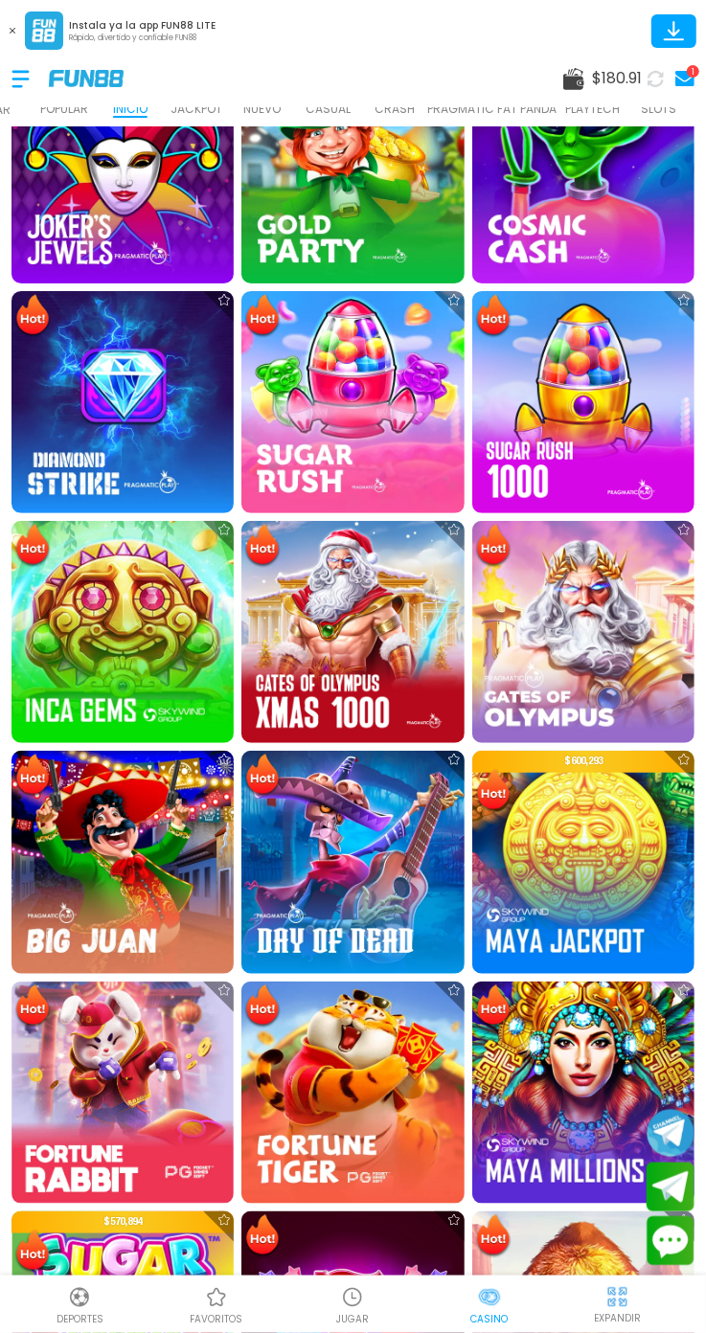
scroll to position [663, 0]
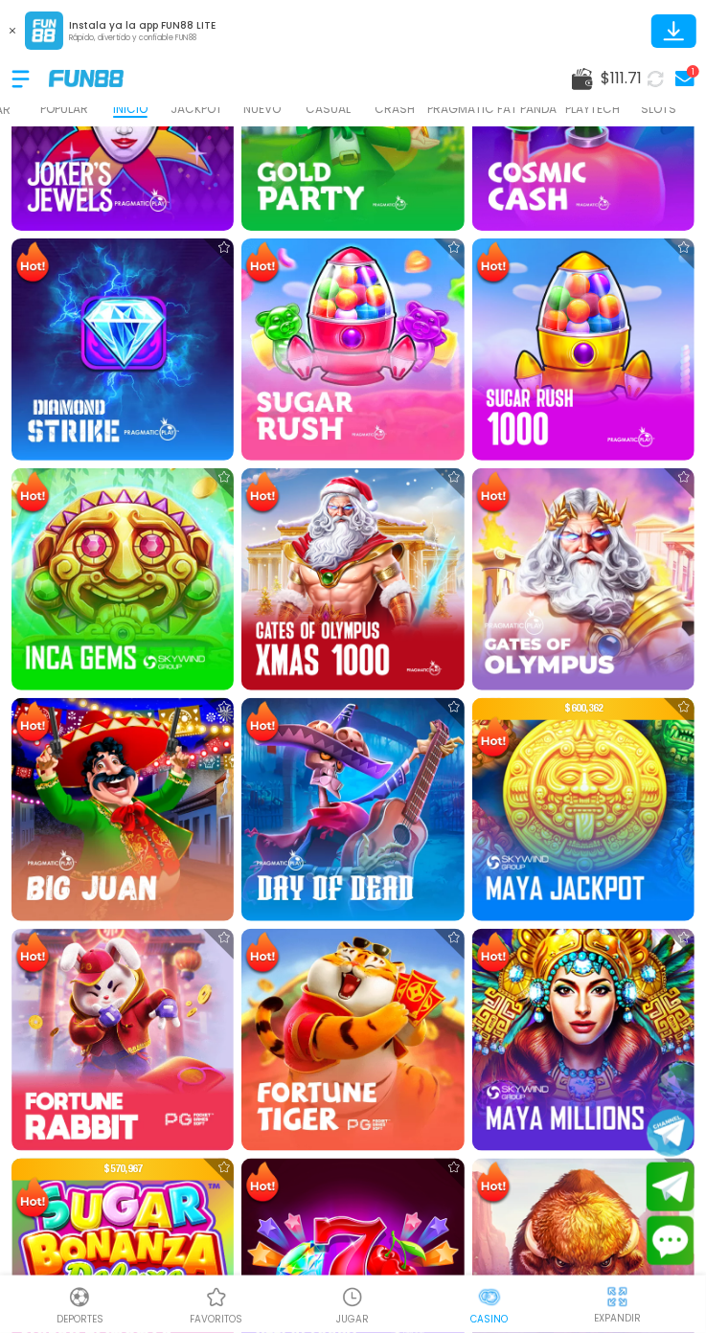
click at [378, 590] on img at bounding box center [352, 579] width 222 height 222
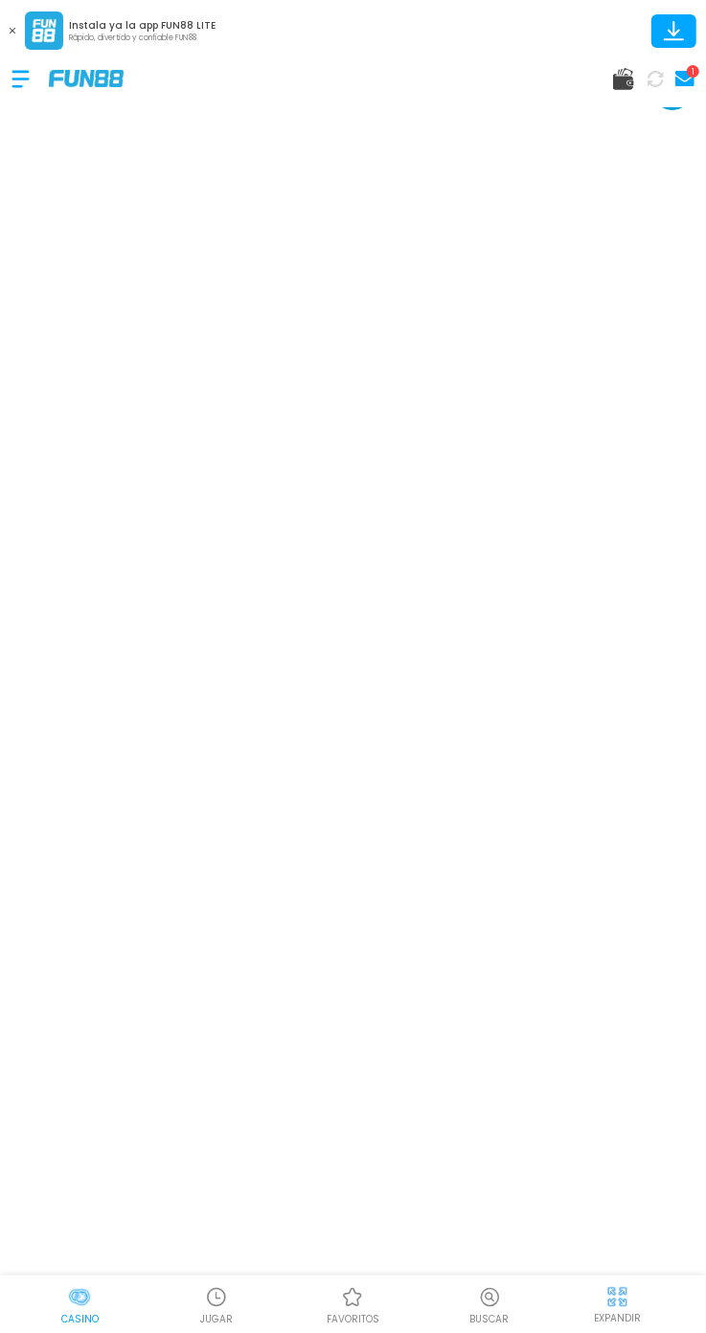
click at [639, 1302] on div "EXPANDIR" at bounding box center [617, 1303] width 153 height 43
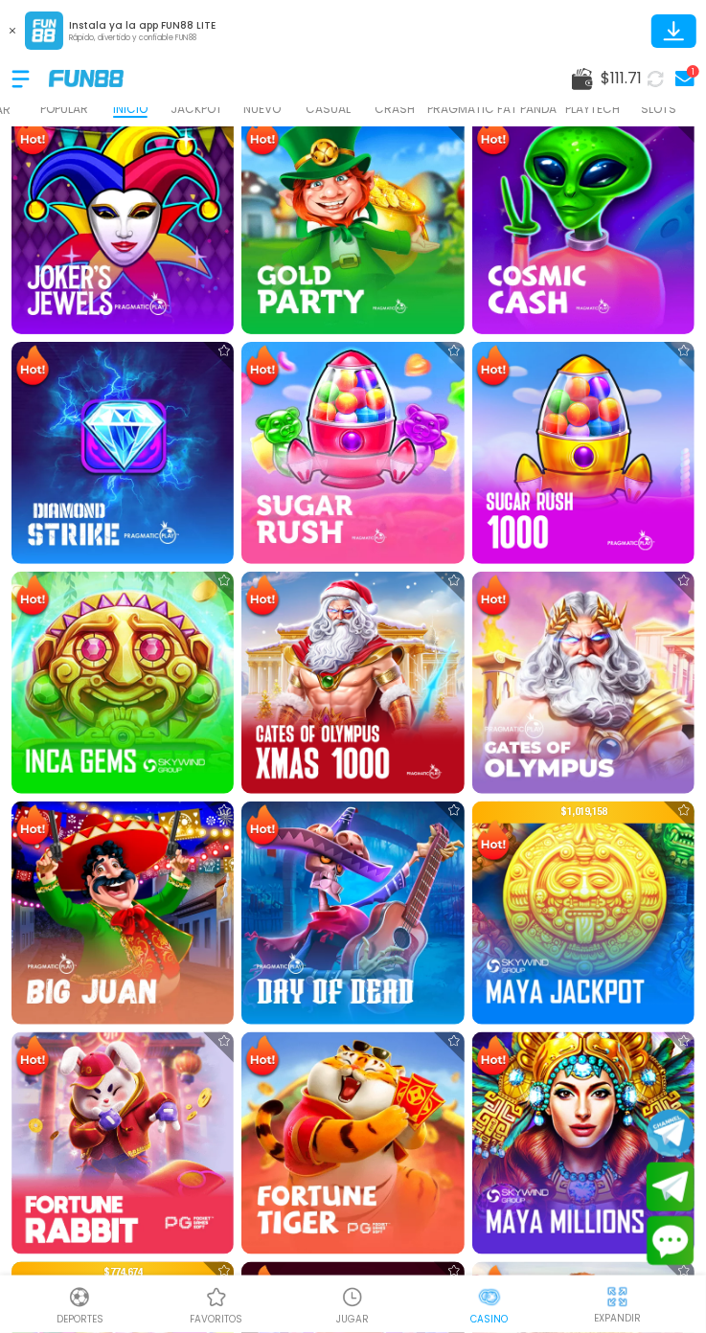
scroll to position [545, 0]
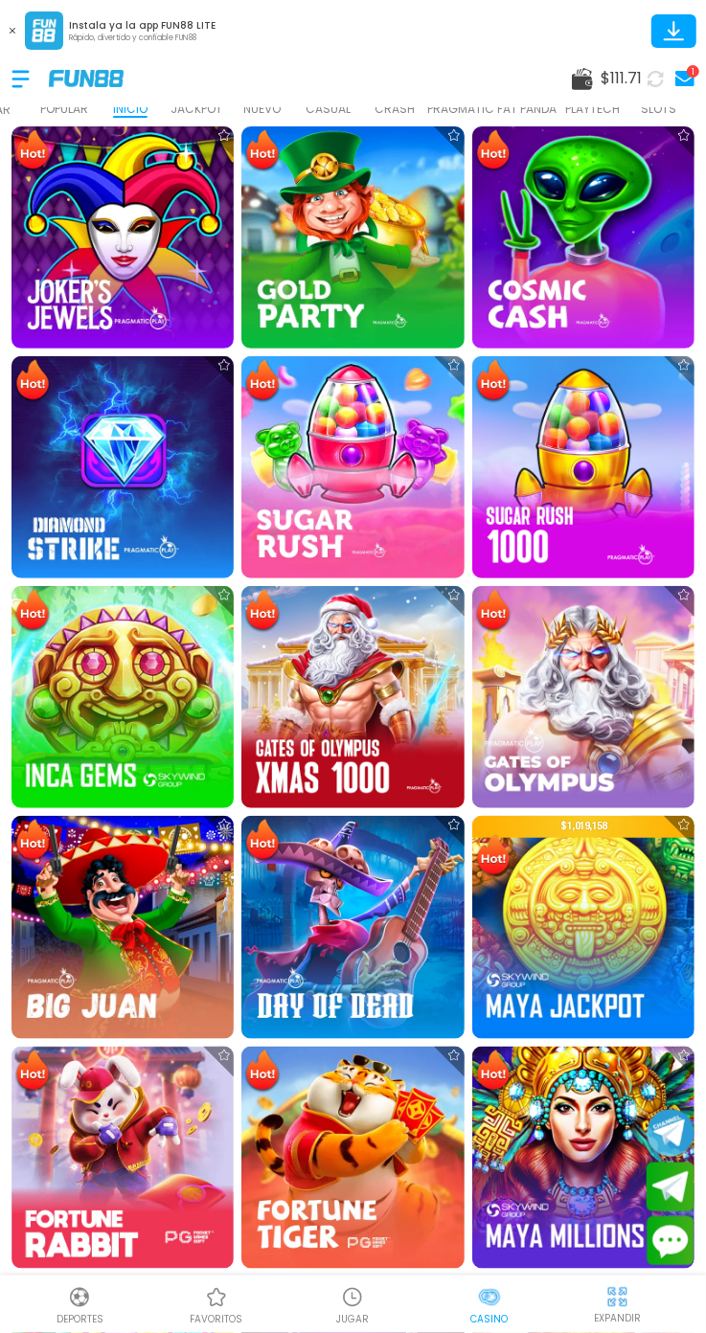
click at [590, 913] on img at bounding box center [583, 927] width 222 height 222
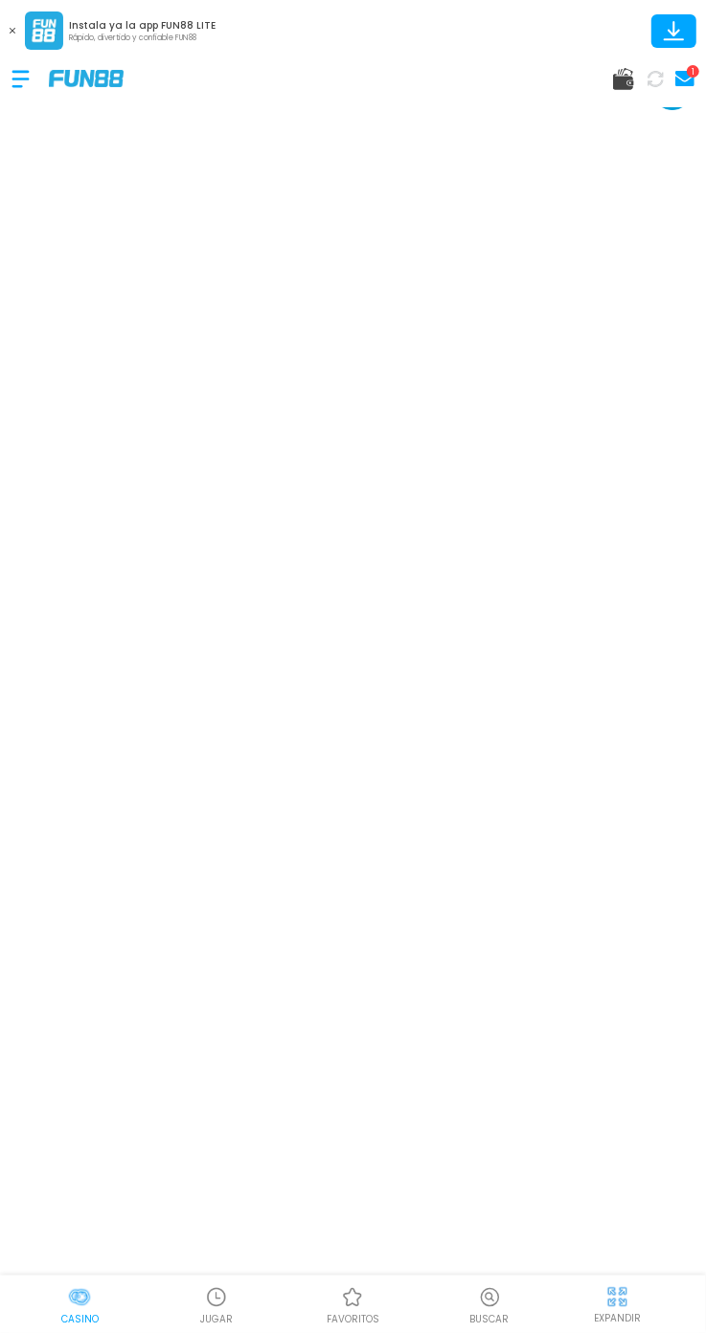
click at [623, 1316] on p "EXPANDIR" at bounding box center [617, 1318] width 47 height 14
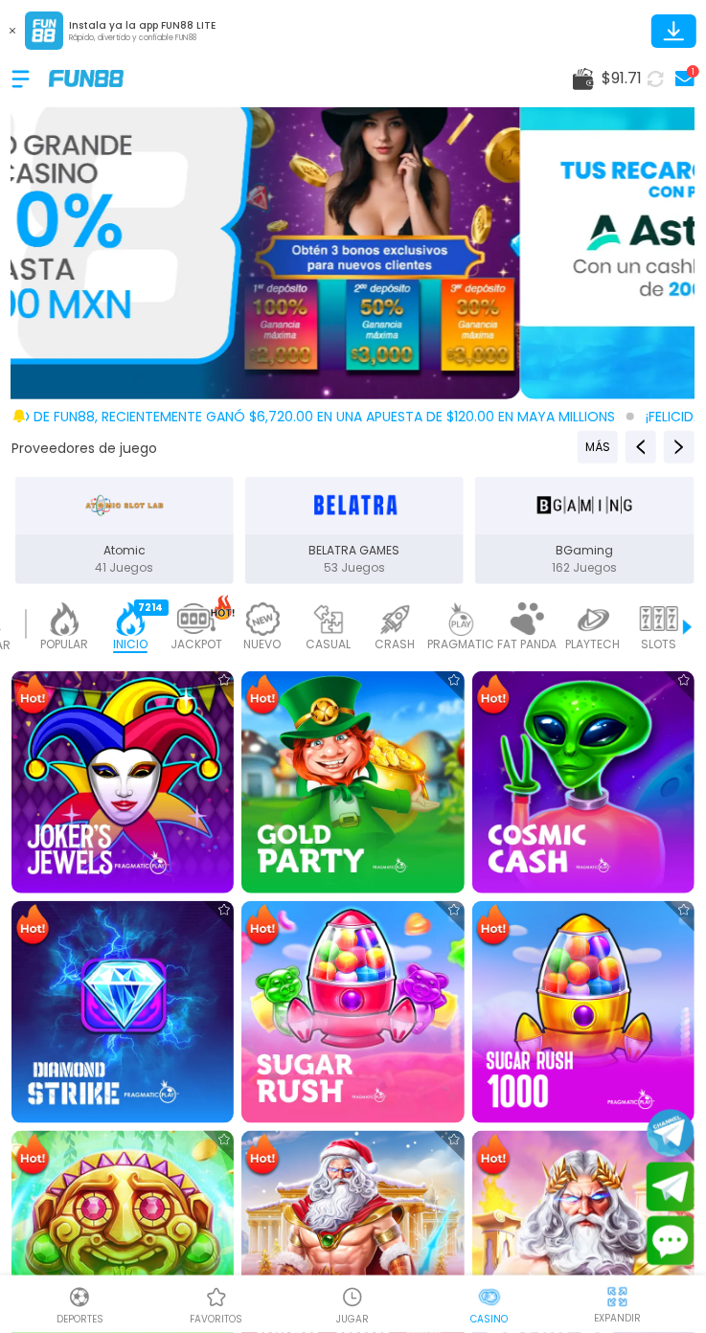
click at [190, 639] on p "JACKPOT" at bounding box center [196, 644] width 52 height 17
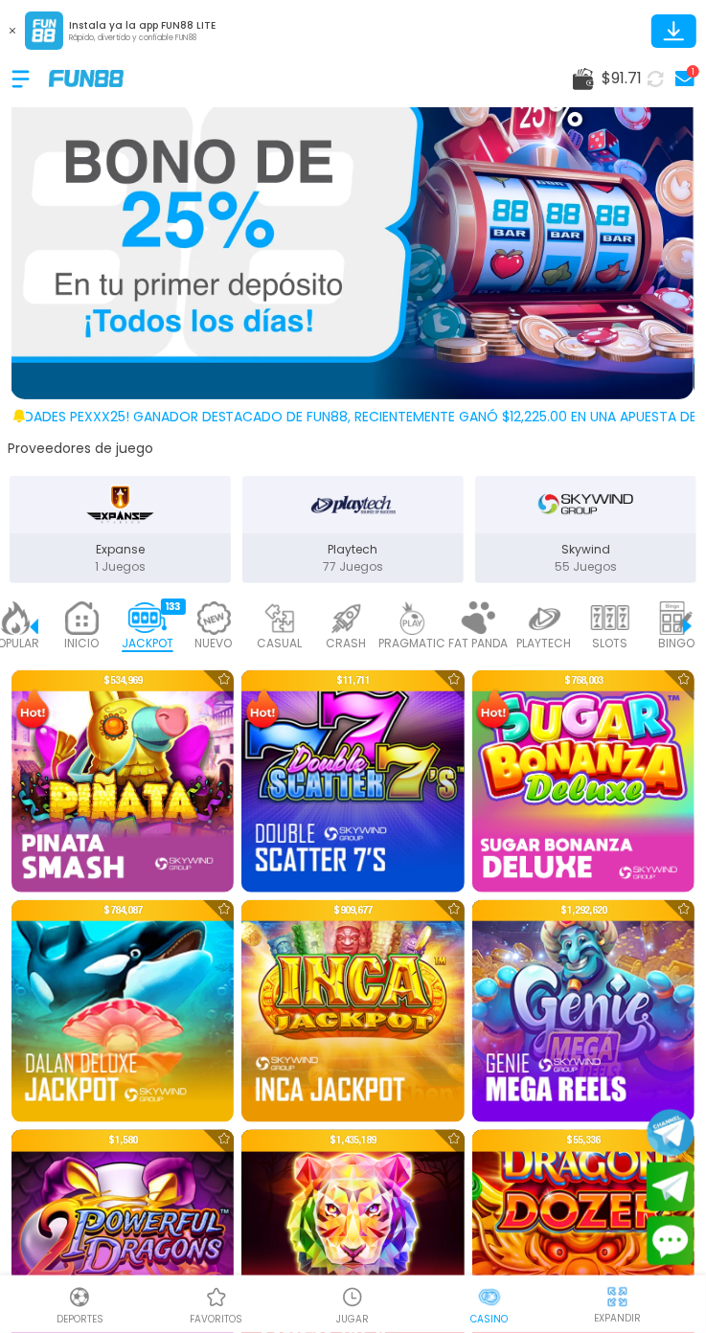
click at [211, 613] on img at bounding box center [213, 618] width 38 height 34
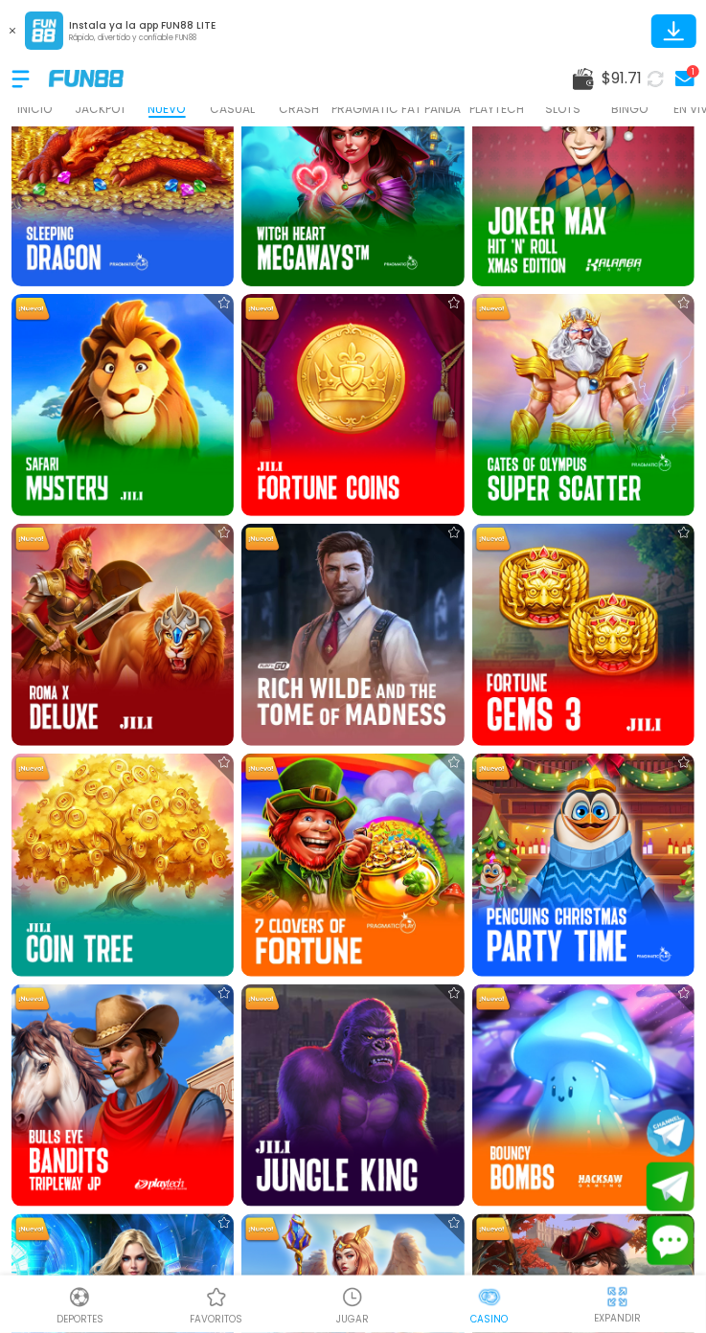
scroll to position [1300, 0]
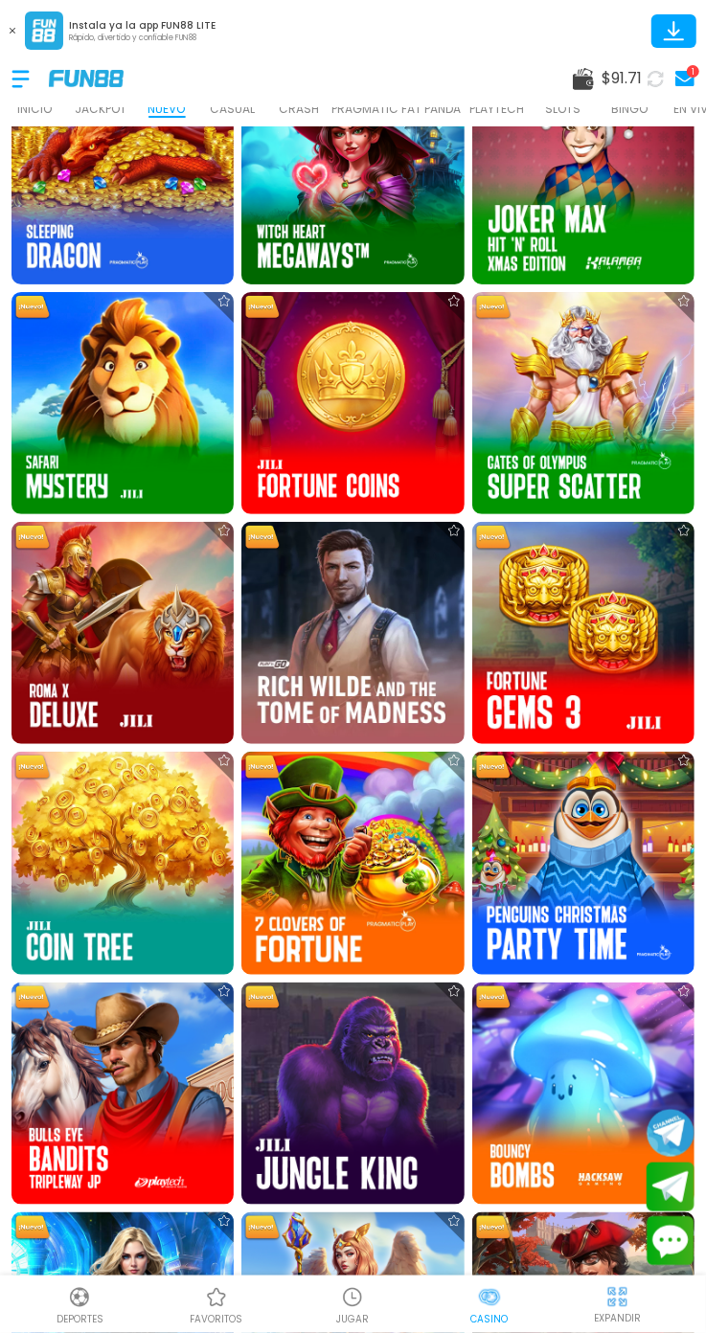
click at [594, 636] on img at bounding box center [583, 633] width 222 height 222
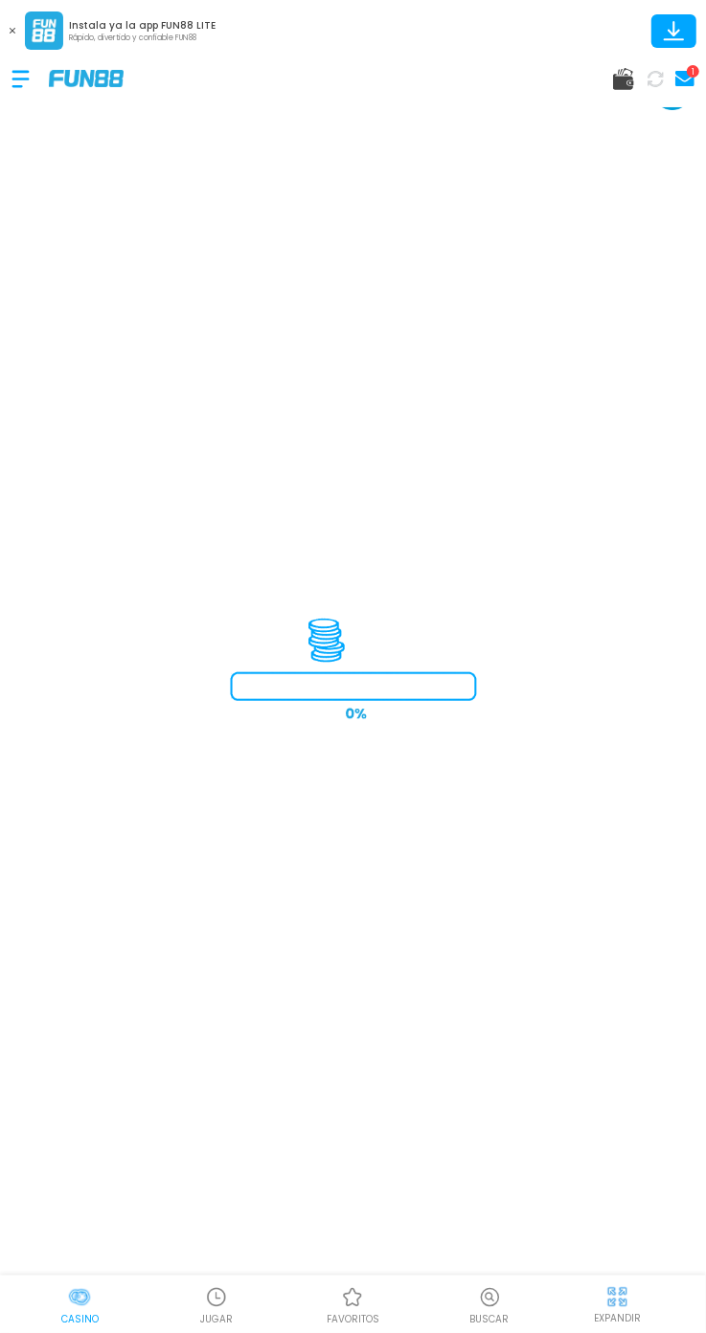
click at [625, 1319] on p "EXPANDIR" at bounding box center [617, 1318] width 47 height 14
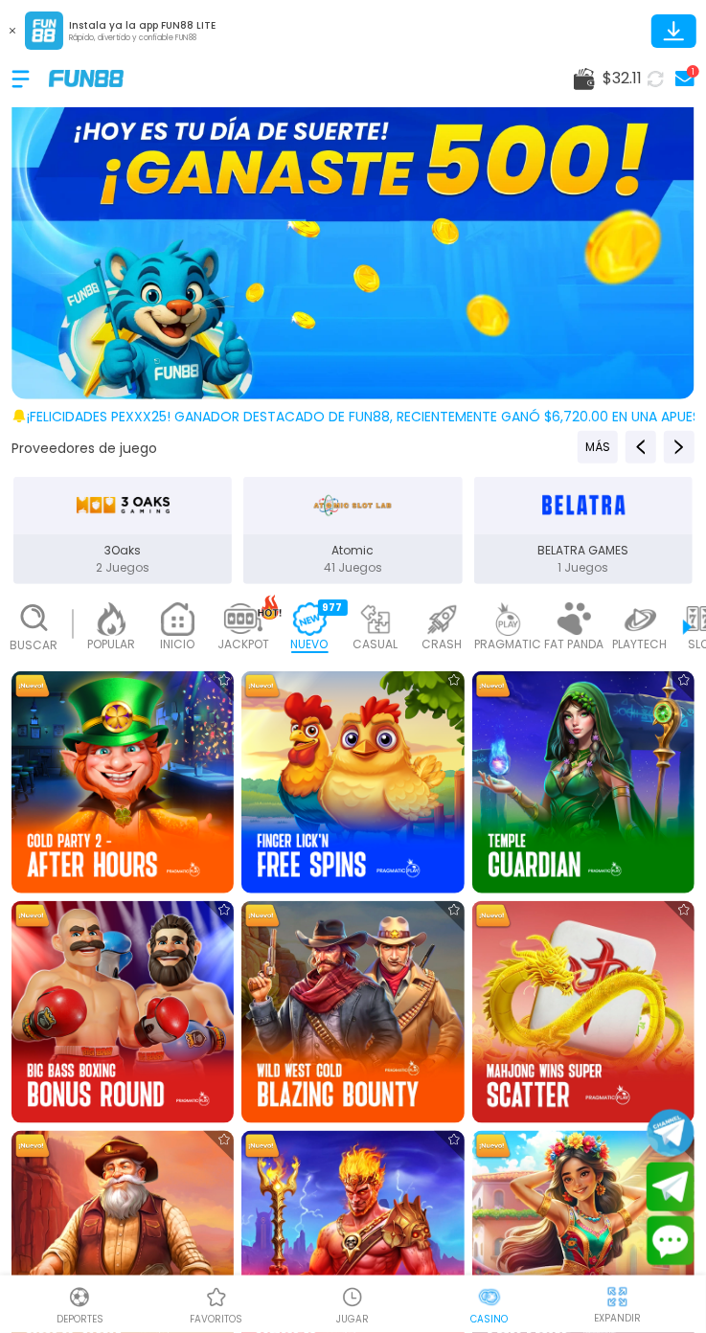
click at [117, 631] on img at bounding box center [111, 619] width 38 height 34
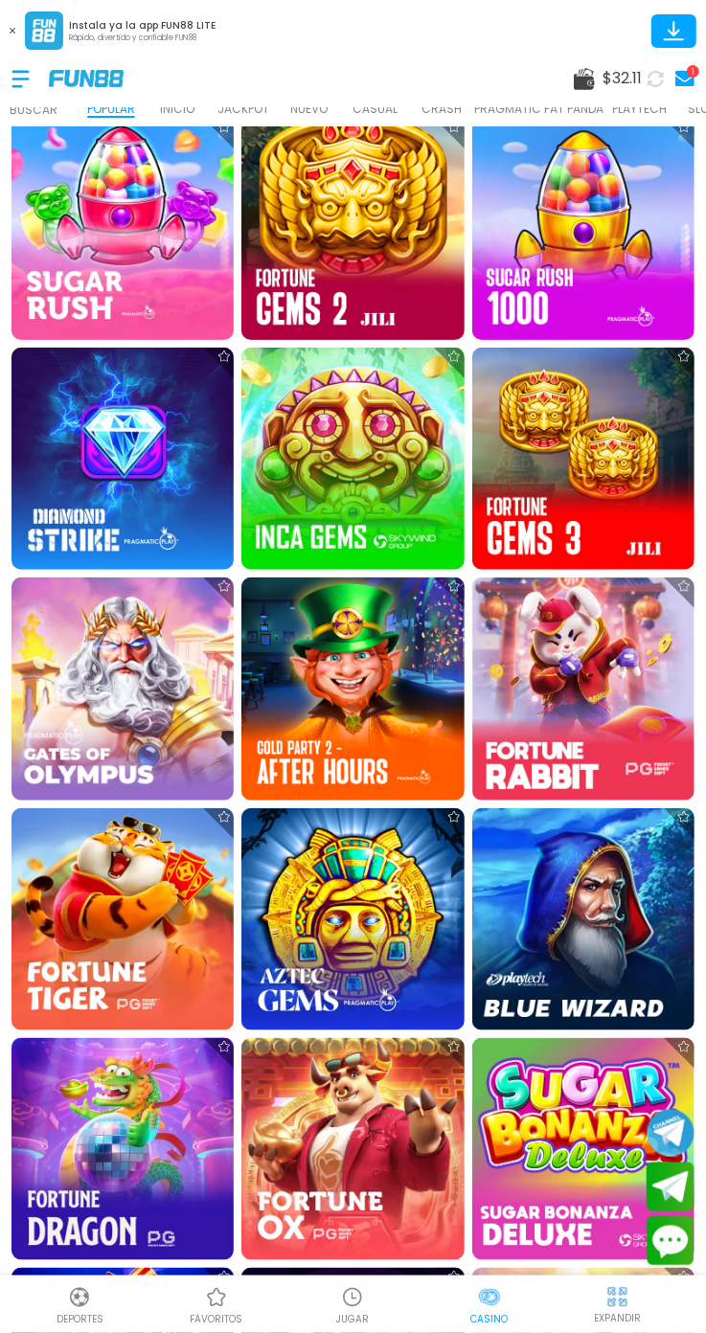
scroll to position [793, 0]
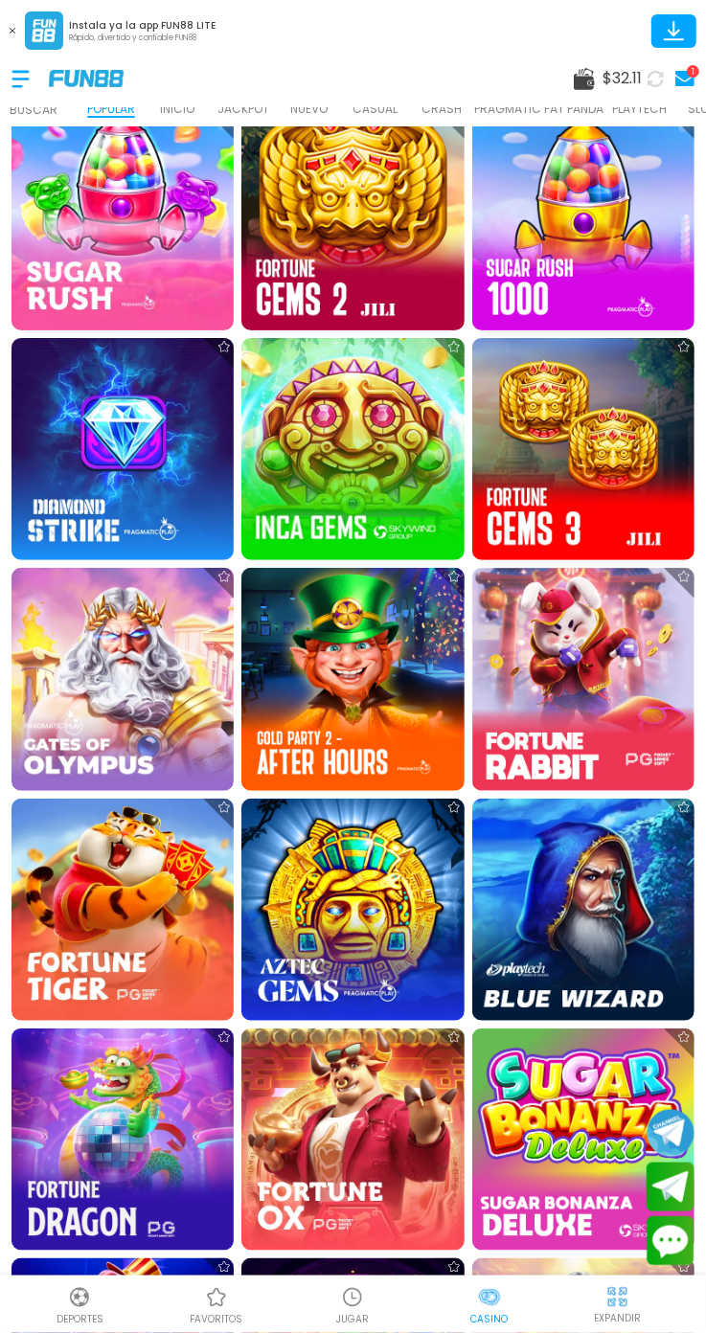
click at [136, 884] on img at bounding box center [122, 910] width 222 height 222
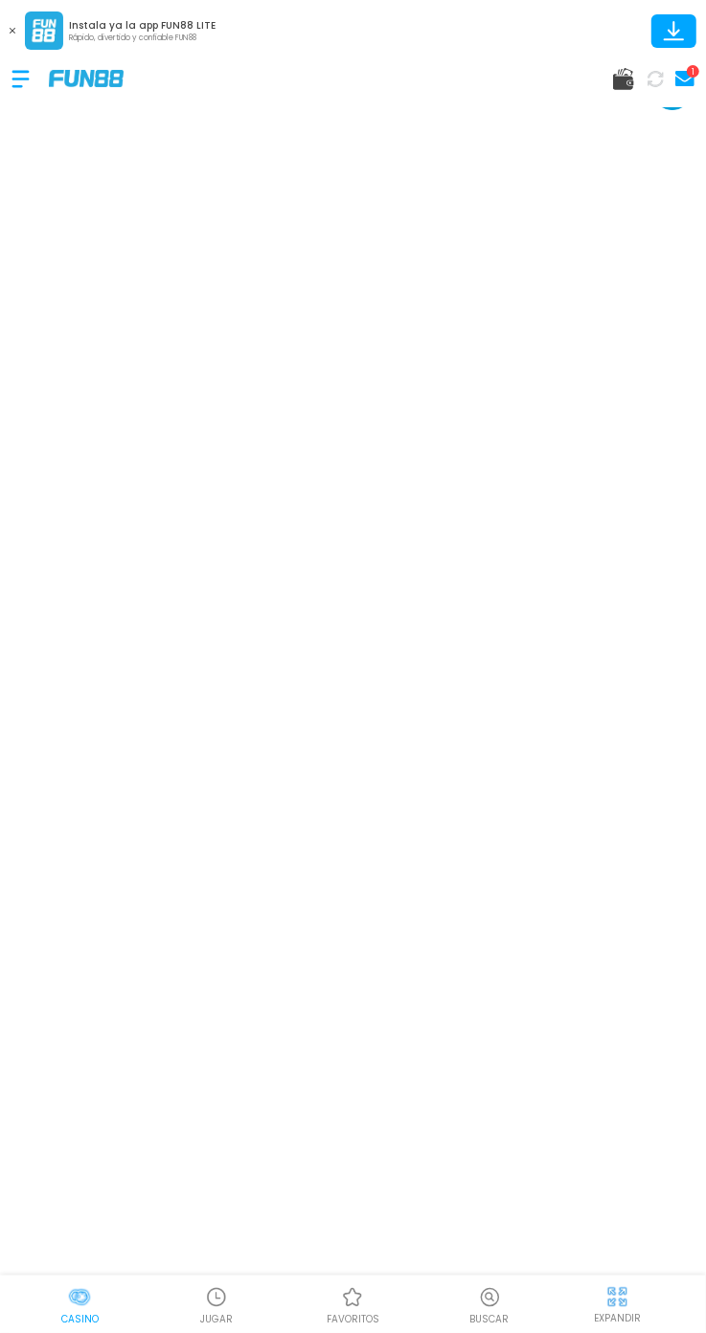
click at [645, 1293] on div "EXPANDIR" at bounding box center [617, 1303] width 153 height 43
